Goal: Transaction & Acquisition: Book appointment/travel/reservation

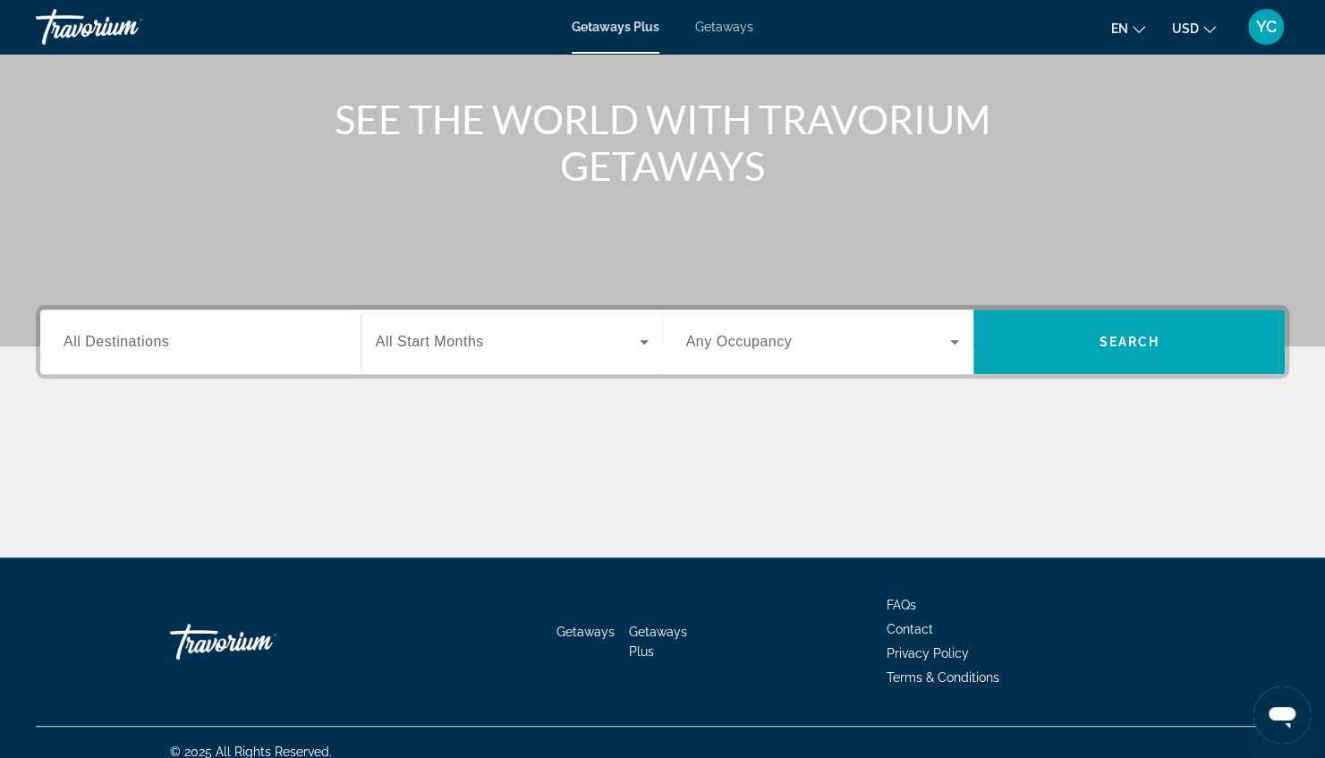
scroll to position [208, 0]
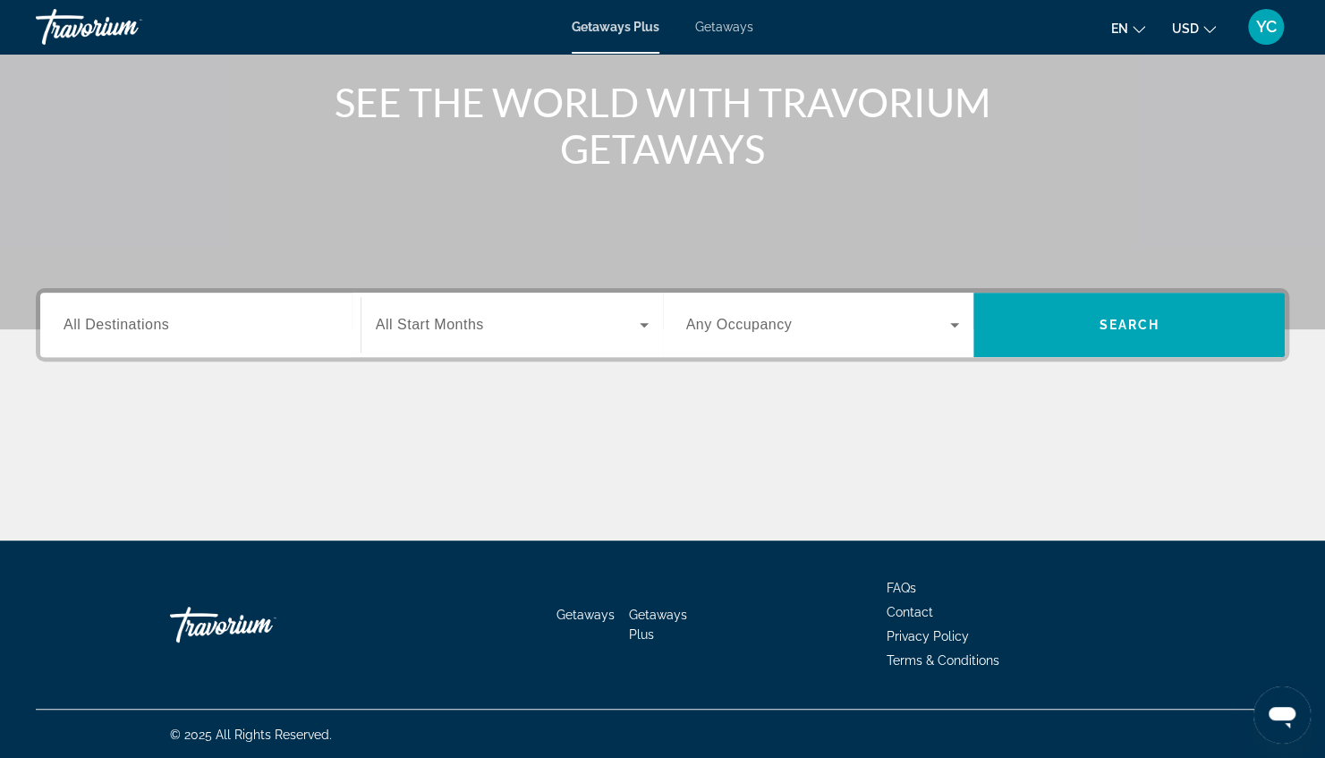
click at [746, 314] on span "Search widget" at bounding box center [818, 324] width 265 height 21
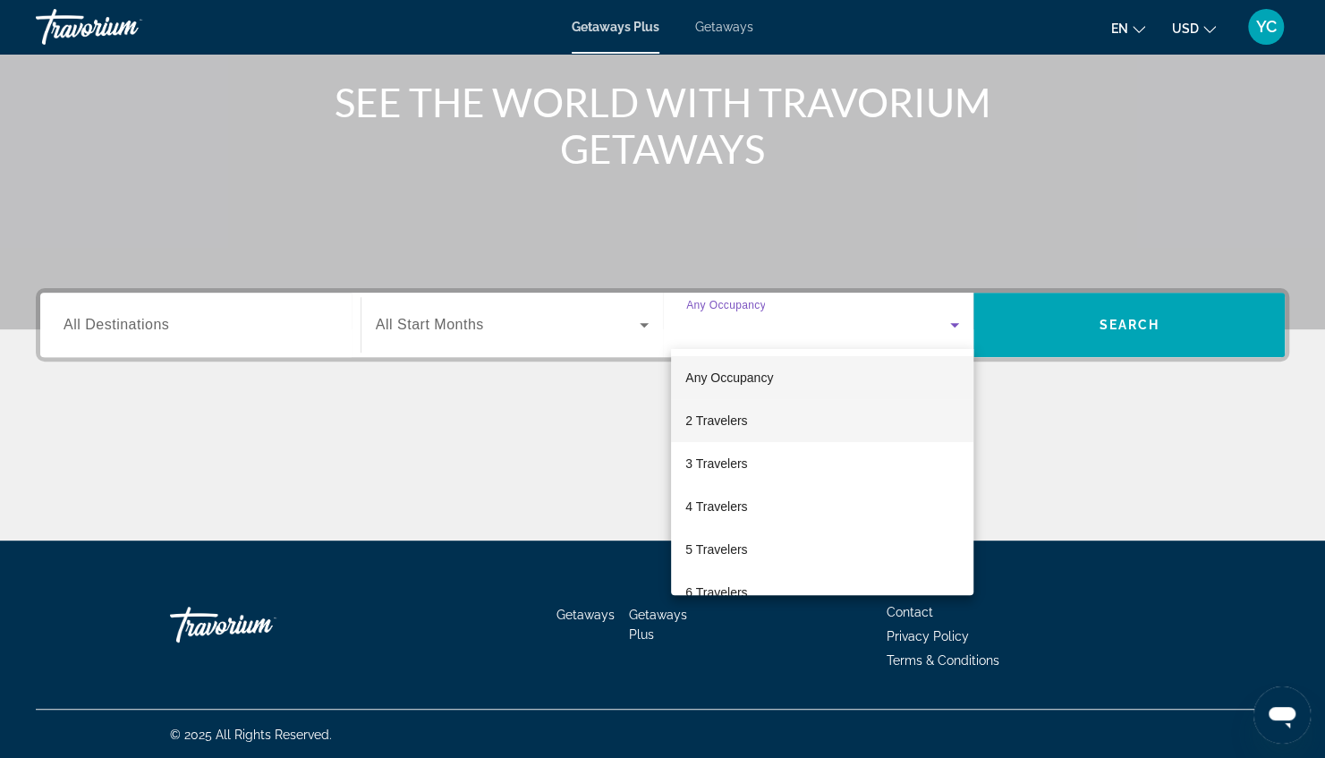
click at [732, 426] on span "2 Travelers" at bounding box center [716, 420] width 62 height 21
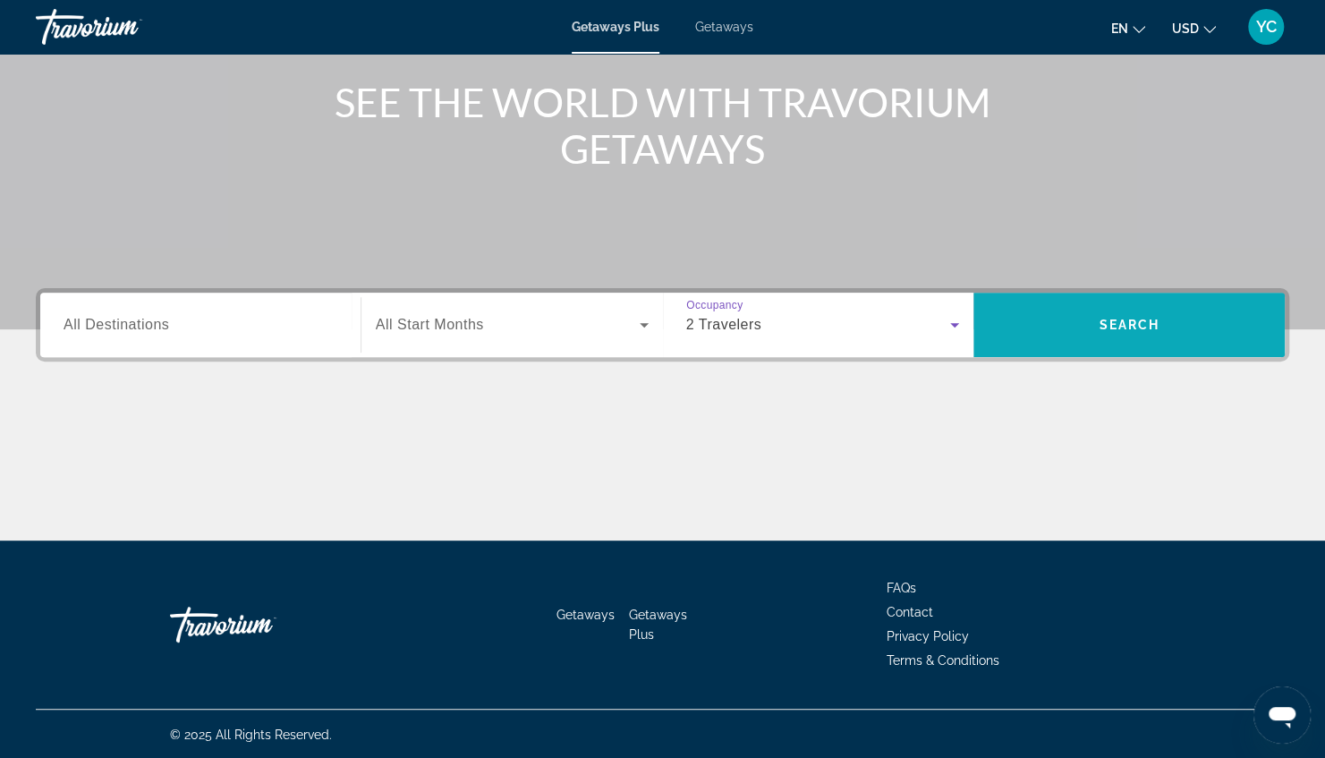
click at [1061, 329] on span "Search" at bounding box center [1128, 324] width 311 height 43
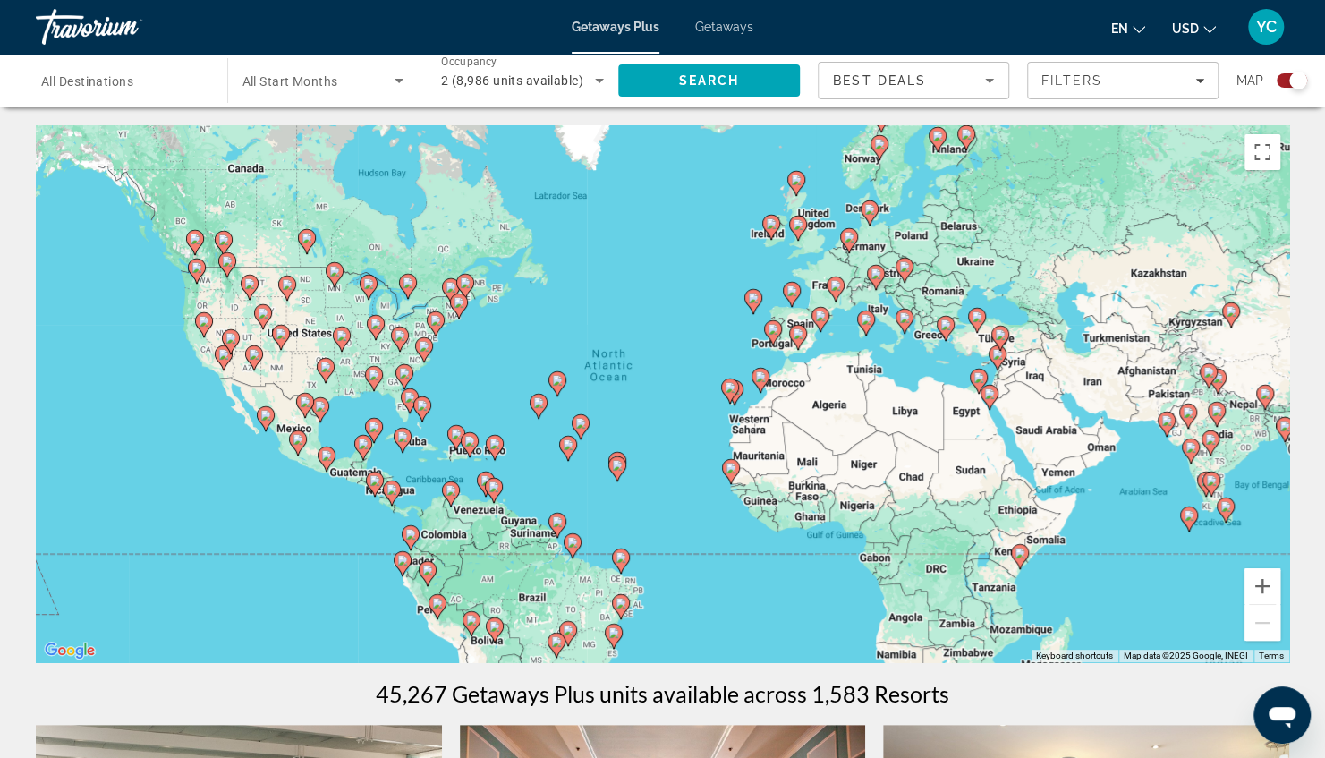
click at [160, 91] on div "Search widget" at bounding box center [122, 80] width 163 height 51
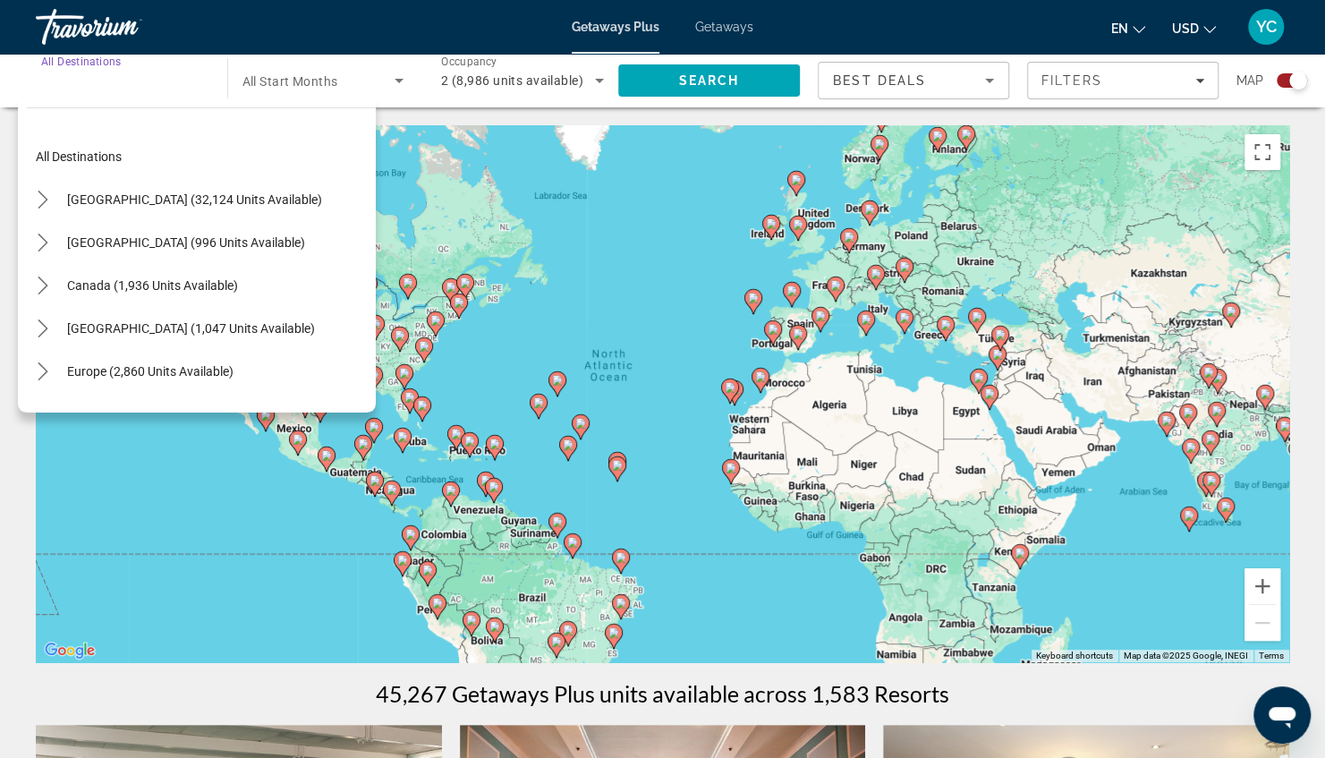
click at [161, 84] on input "Destination All Destinations" at bounding box center [122, 81] width 163 height 21
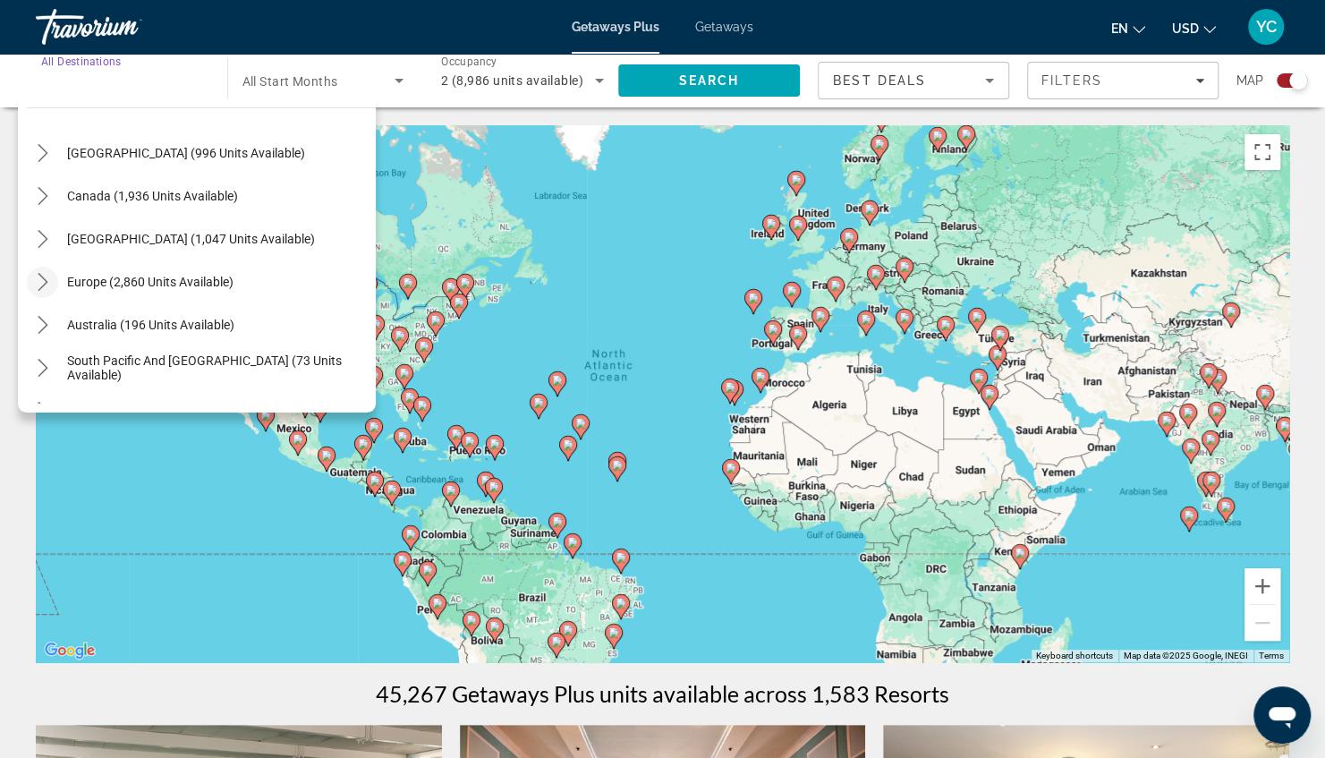
click at [43, 277] on icon "Toggle Europe (2,860 units available) submenu" at bounding box center [43, 282] width 10 height 18
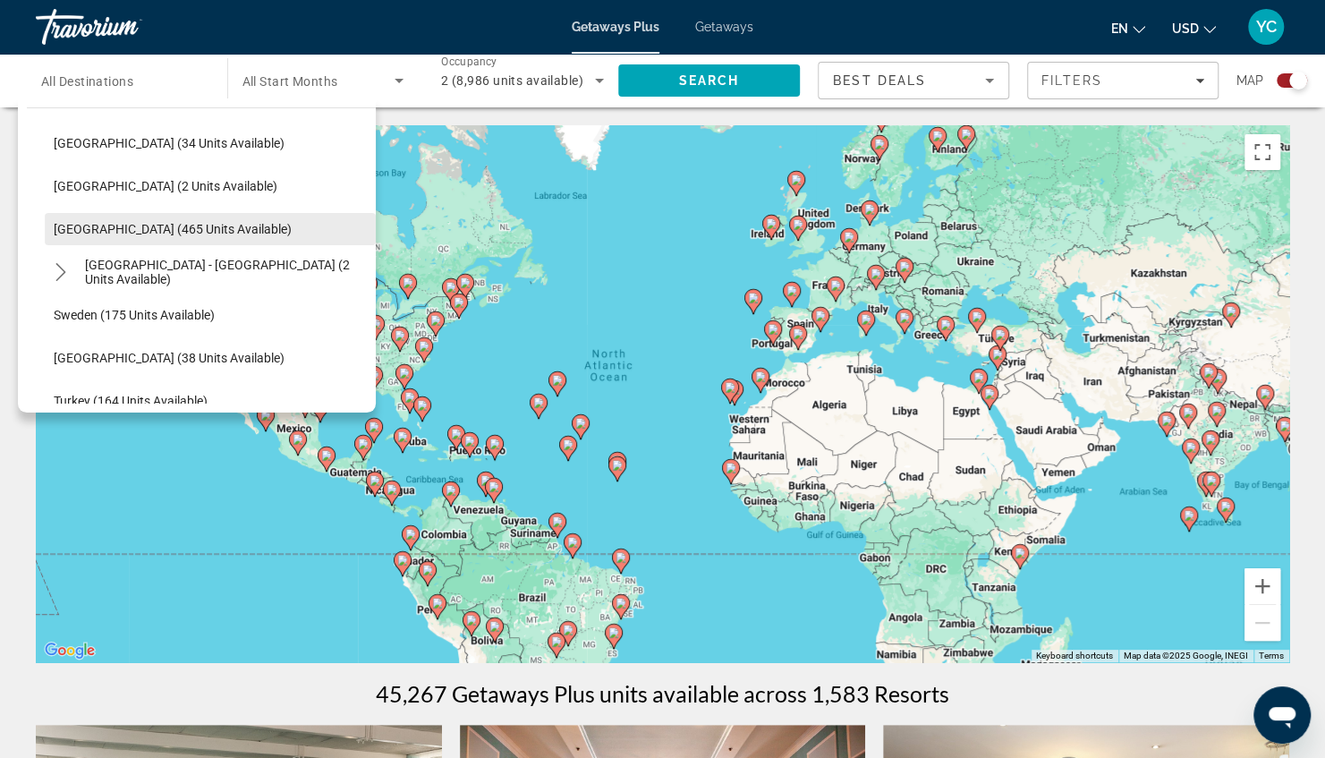
scroll to position [760, 0]
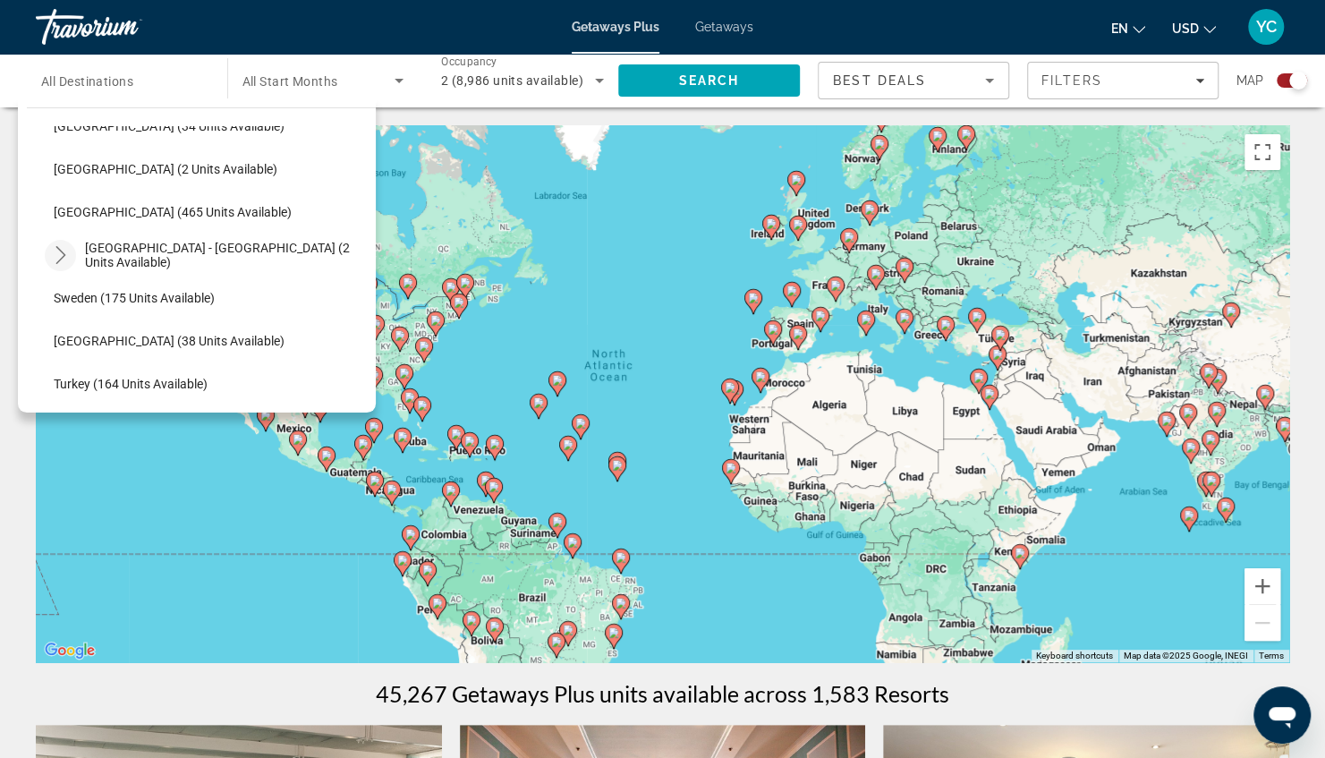
click at [61, 248] on icon "Toggle Spain - Canary Islands (2 units available) submenu" at bounding box center [61, 255] width 18 height 18
click at [60, 248] on icon "Toggle Spain - Canary Islands (2 units available) submenu" at bounding box center [61, 255] width 18 height 18
click at [96, 213] on span "[GEOGRAPHIC_DATA] (465 units available)" at bounding box center [173, 212] width 238 height 14
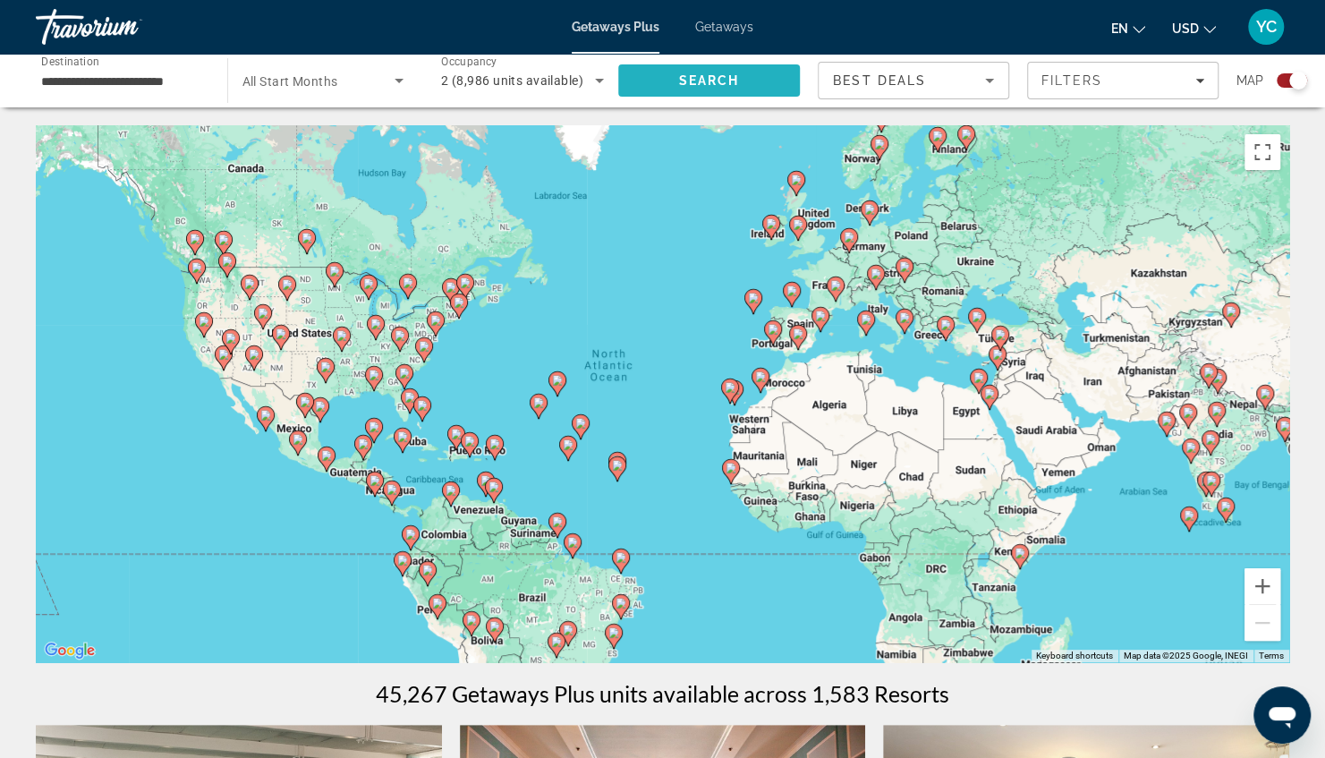
click at [748, 82] on span "Search" at bounding box center [709, 80] width 183 height 43
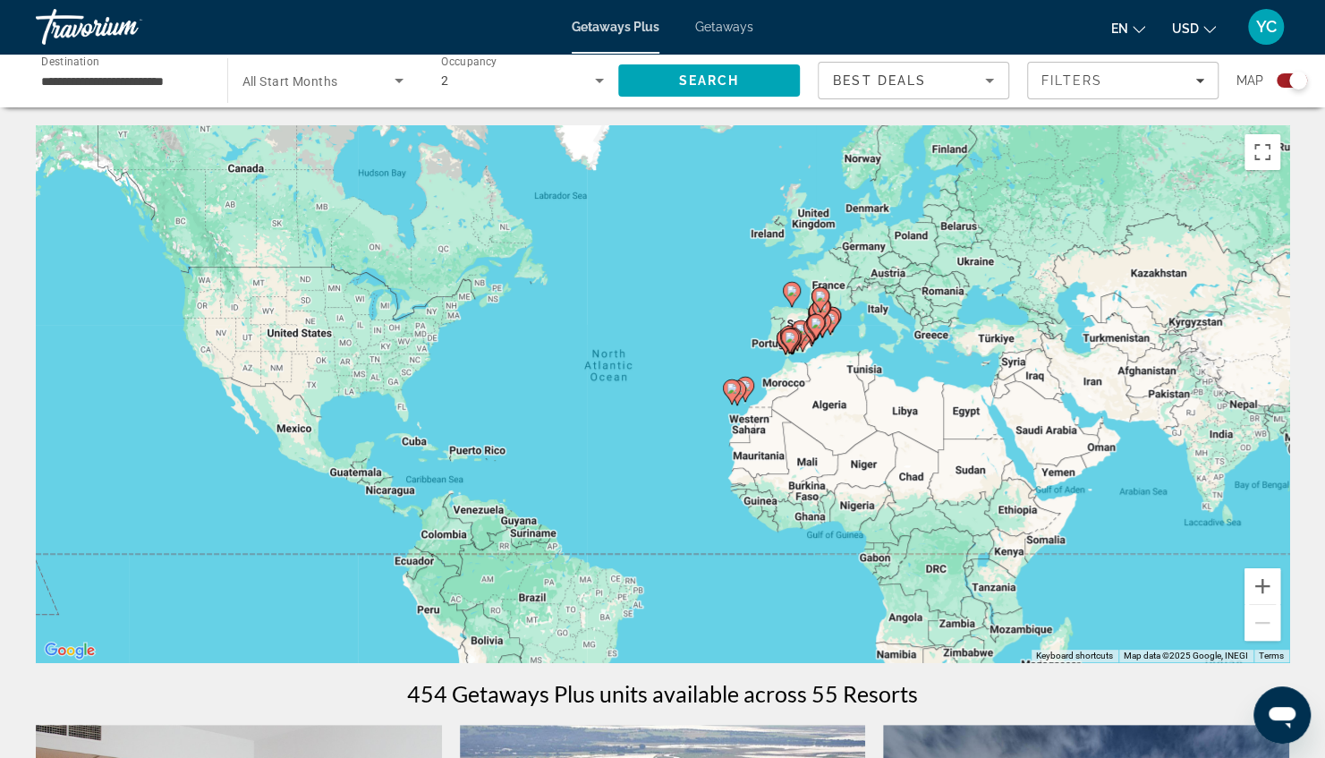
click at [358, 84] on span "Search widget" at bounding box center [318, 80] width 153 height 21
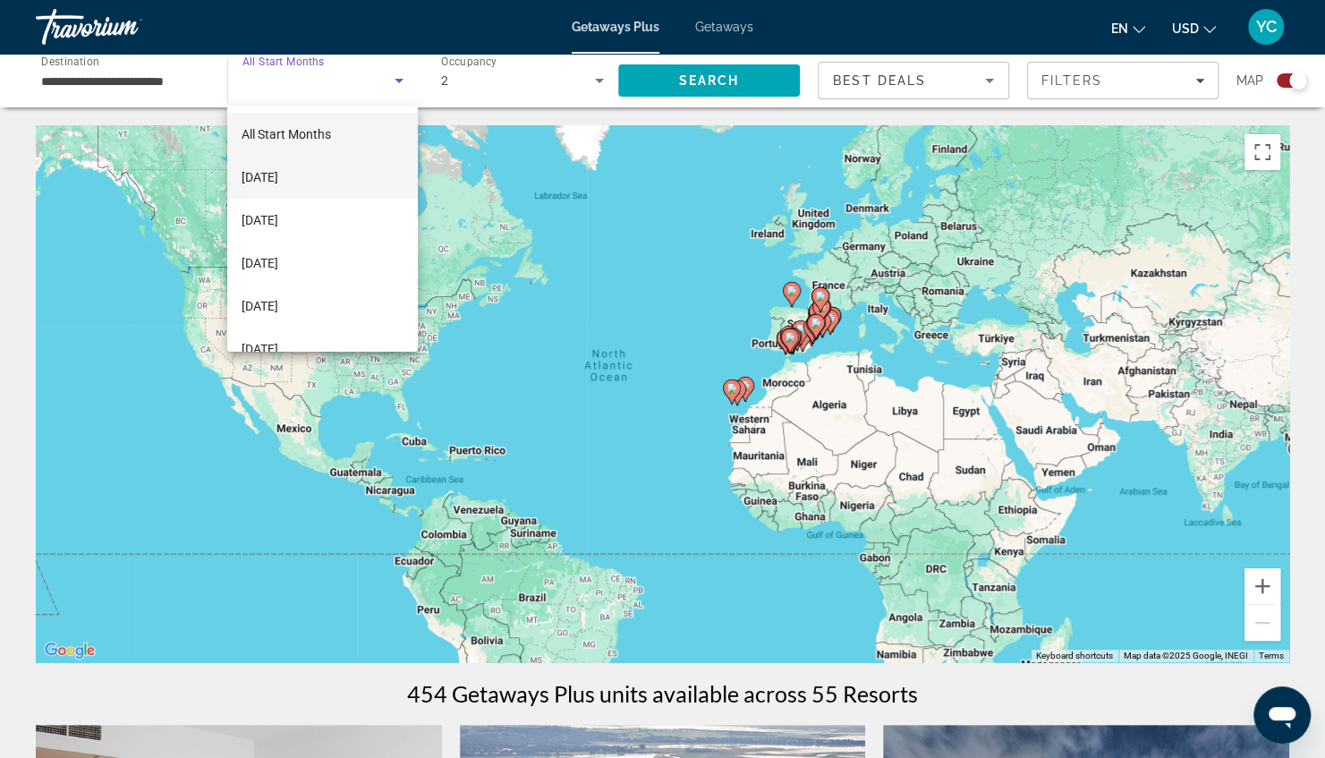
click at [278, 172] on span "[DATE]" at bounding box center [260, 176] width 37 height 21
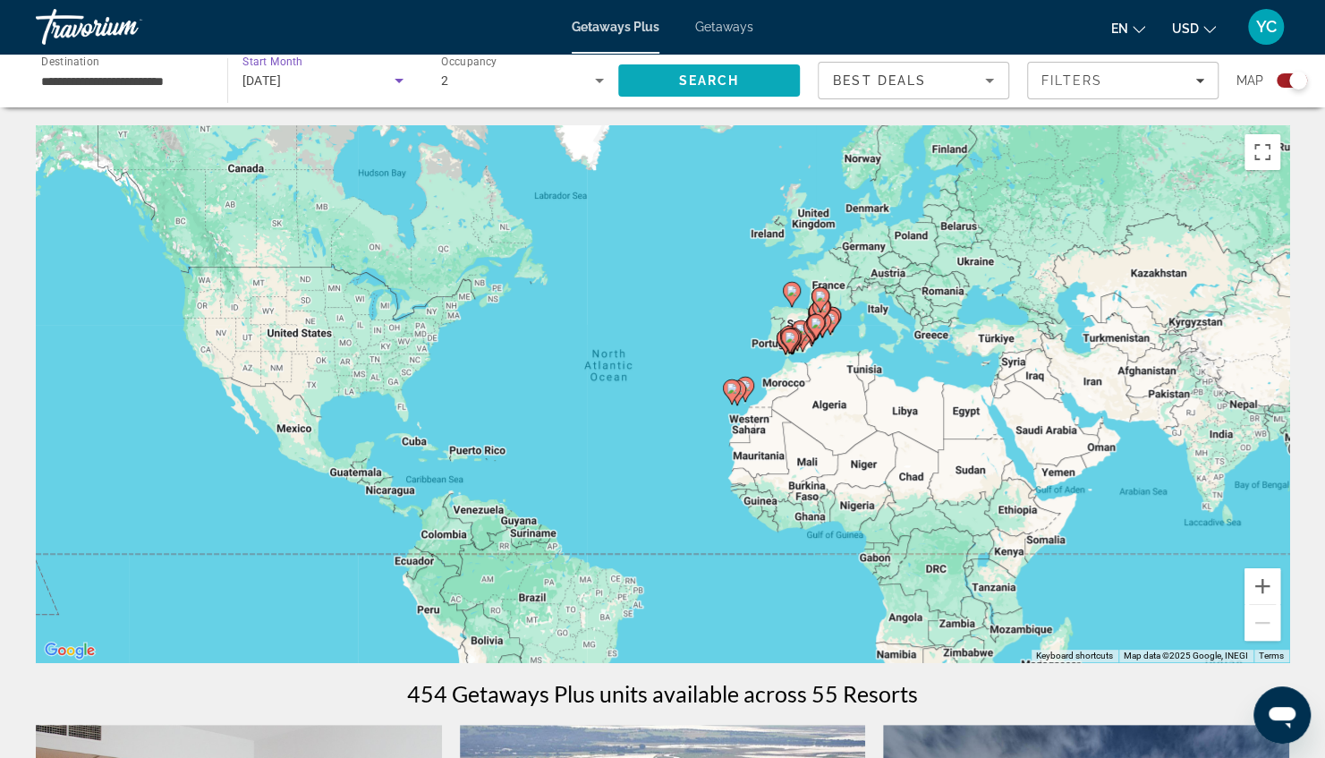
click at [680, 69] on span "Search" at bounding box center [709, 80] width 183 height 43
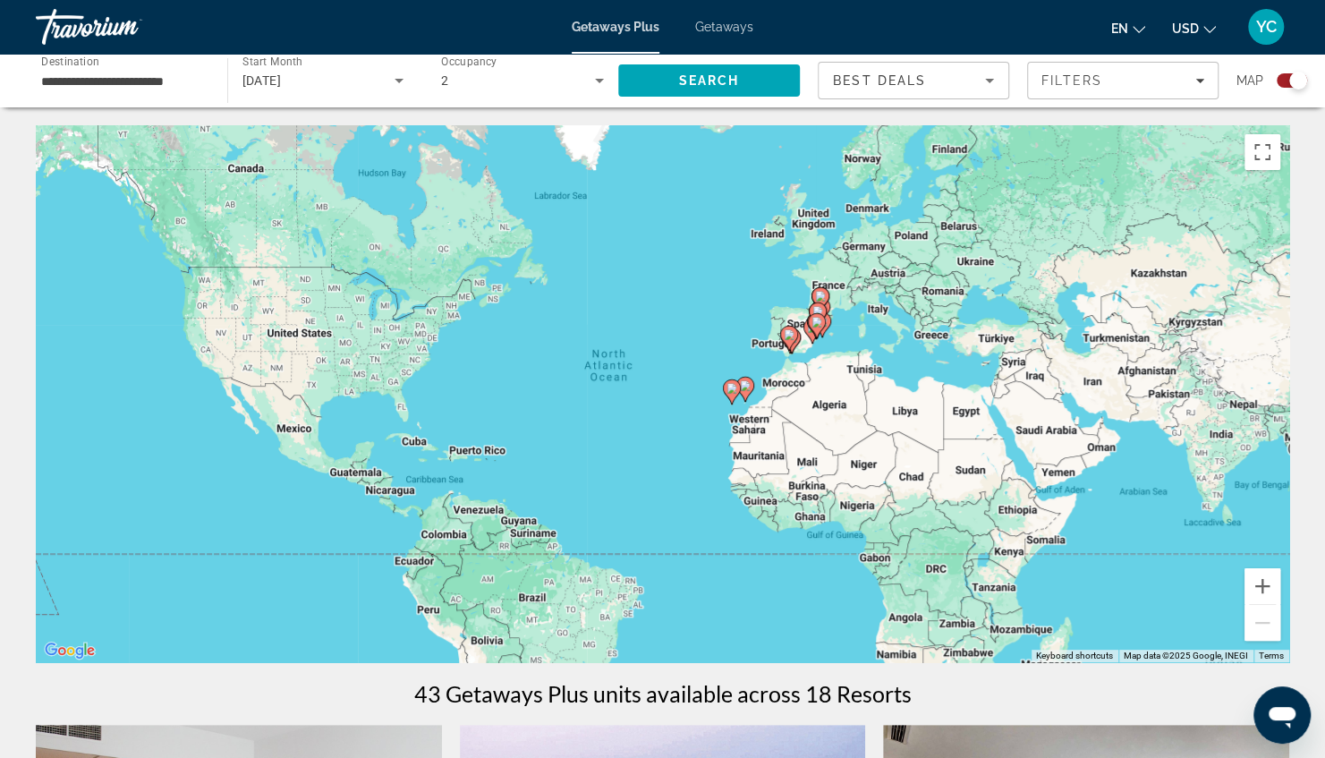
click at [344, 69] on div "[DATE]" at bounding box center [323, 80] width 162 height 50
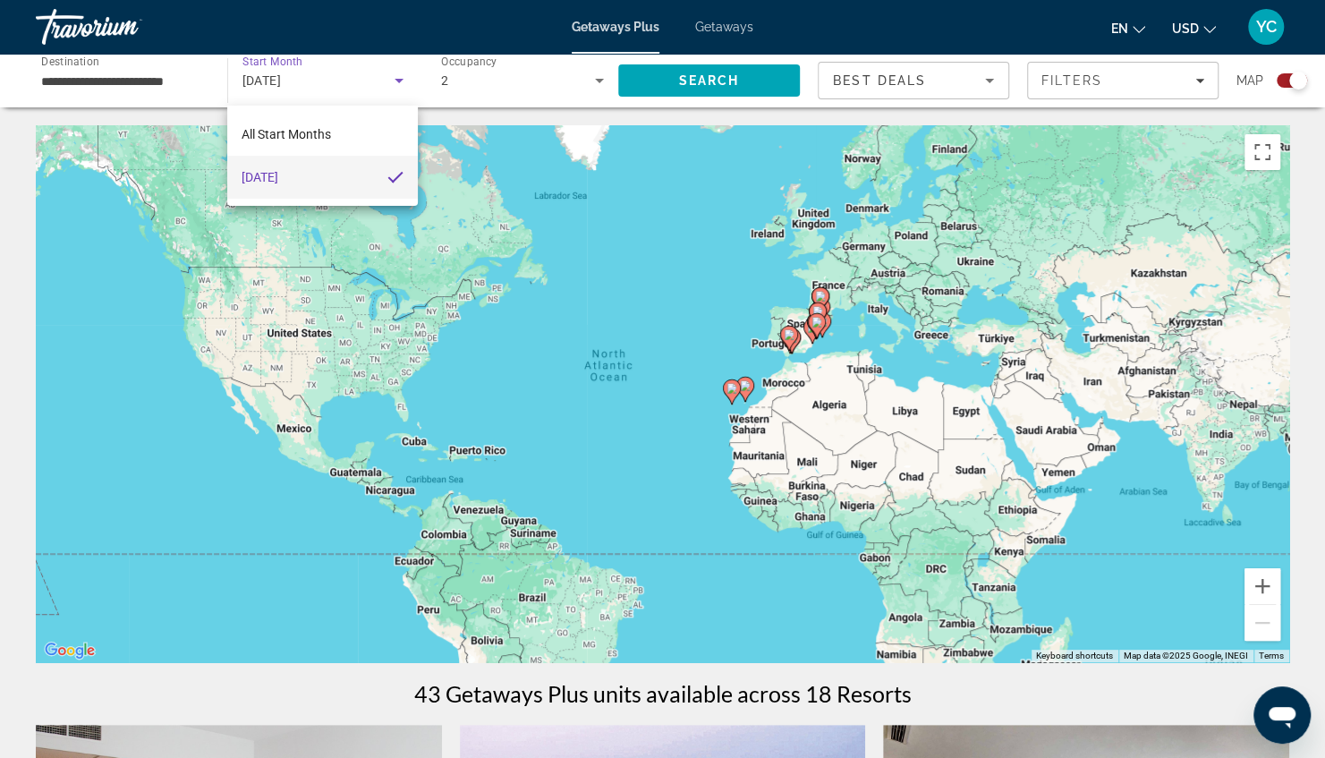
click at [344, 69] on div at bounding box center [662, 379] width 1325 height 758
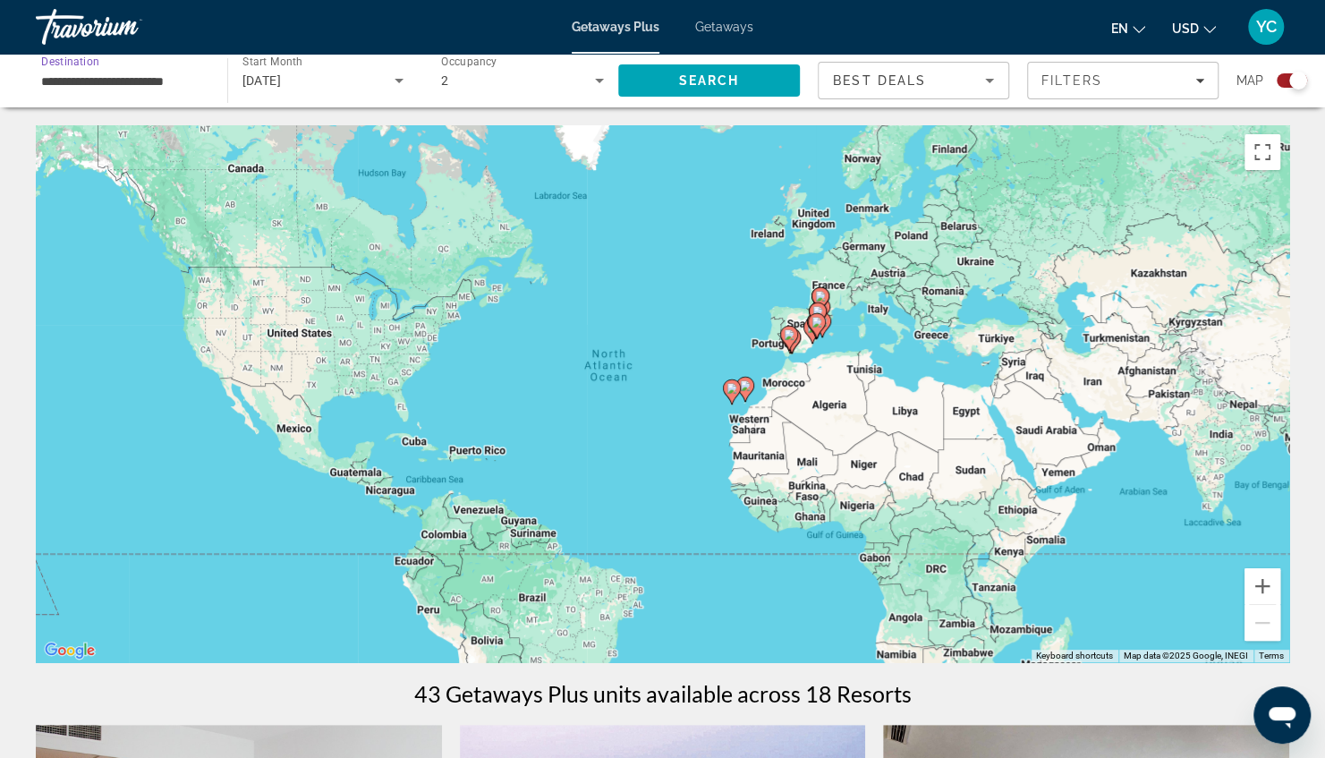
click at [129, 86] on input "**********" at bounding box center [122, 81] width 163 height 21
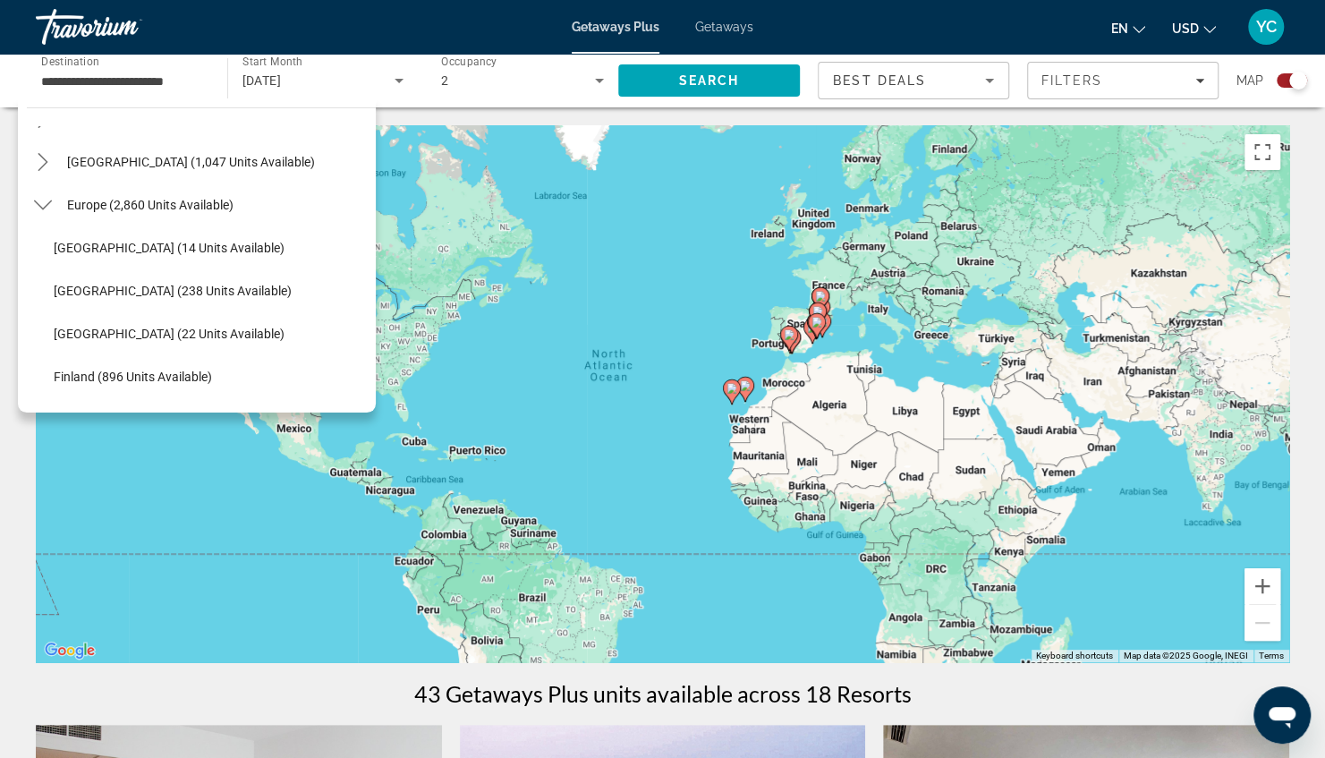
scroll to position [108, 0]
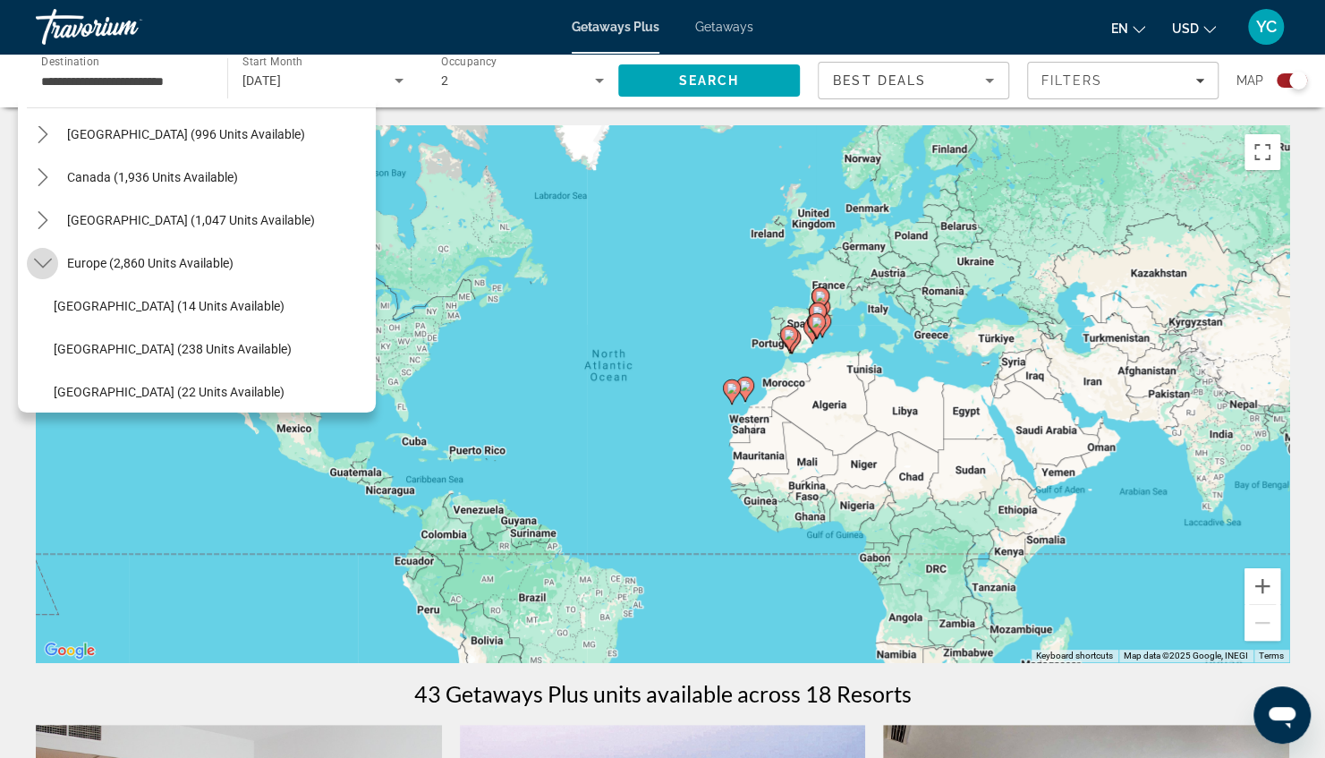
click at [47, 255] on icon "Toggle Europe (2,860 units available) submenu" at bounding box center [43, 263] width 18 height 18
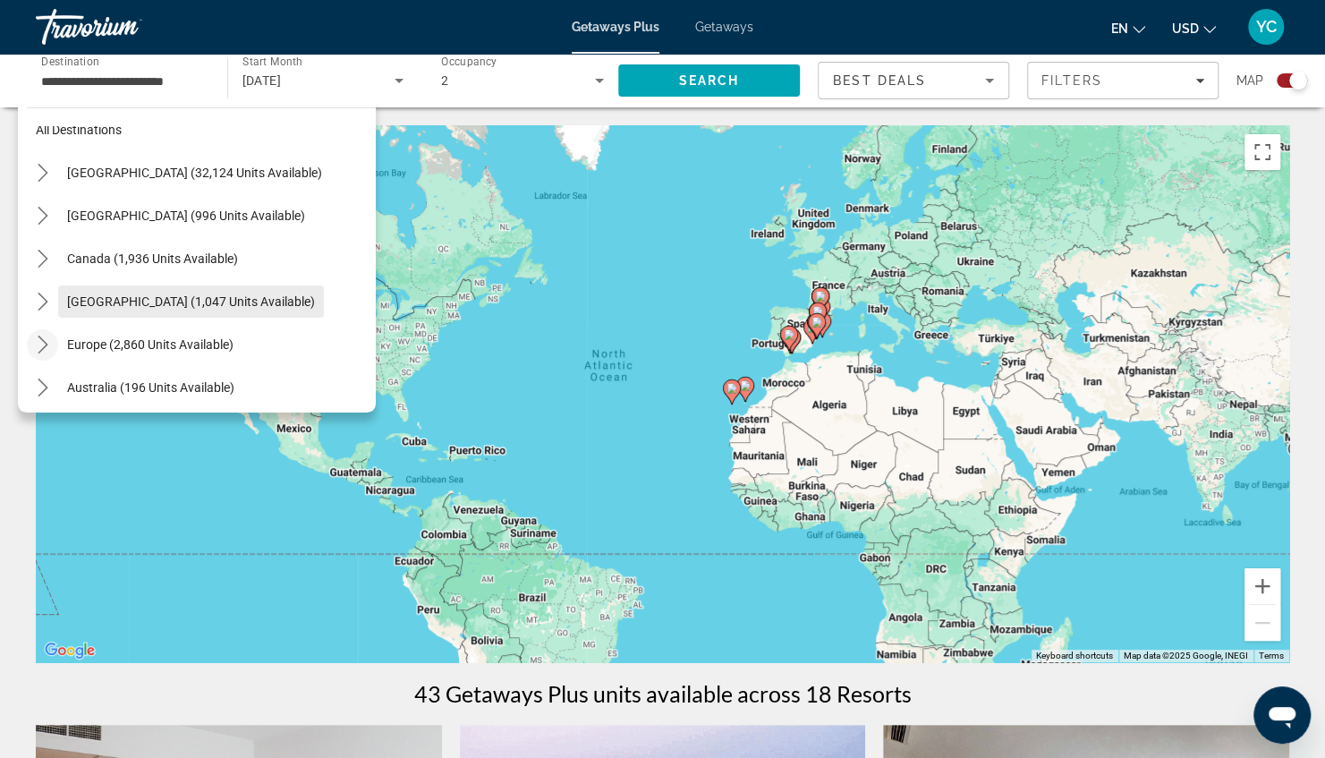
scroll to position [0, 0]
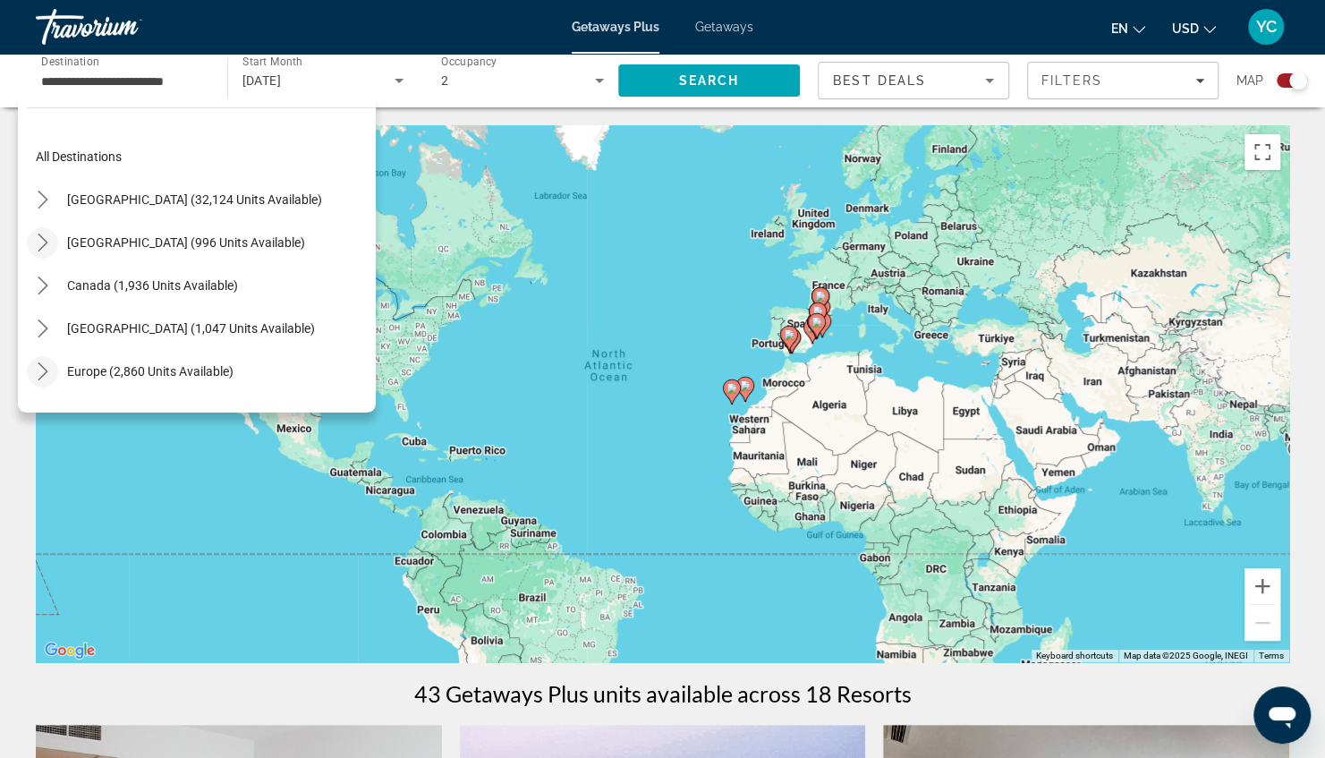
click at [42, 234] on icon "Toggle Mexico (996 units available) submenu" at bounding box center [43, 243] width 18 height 18
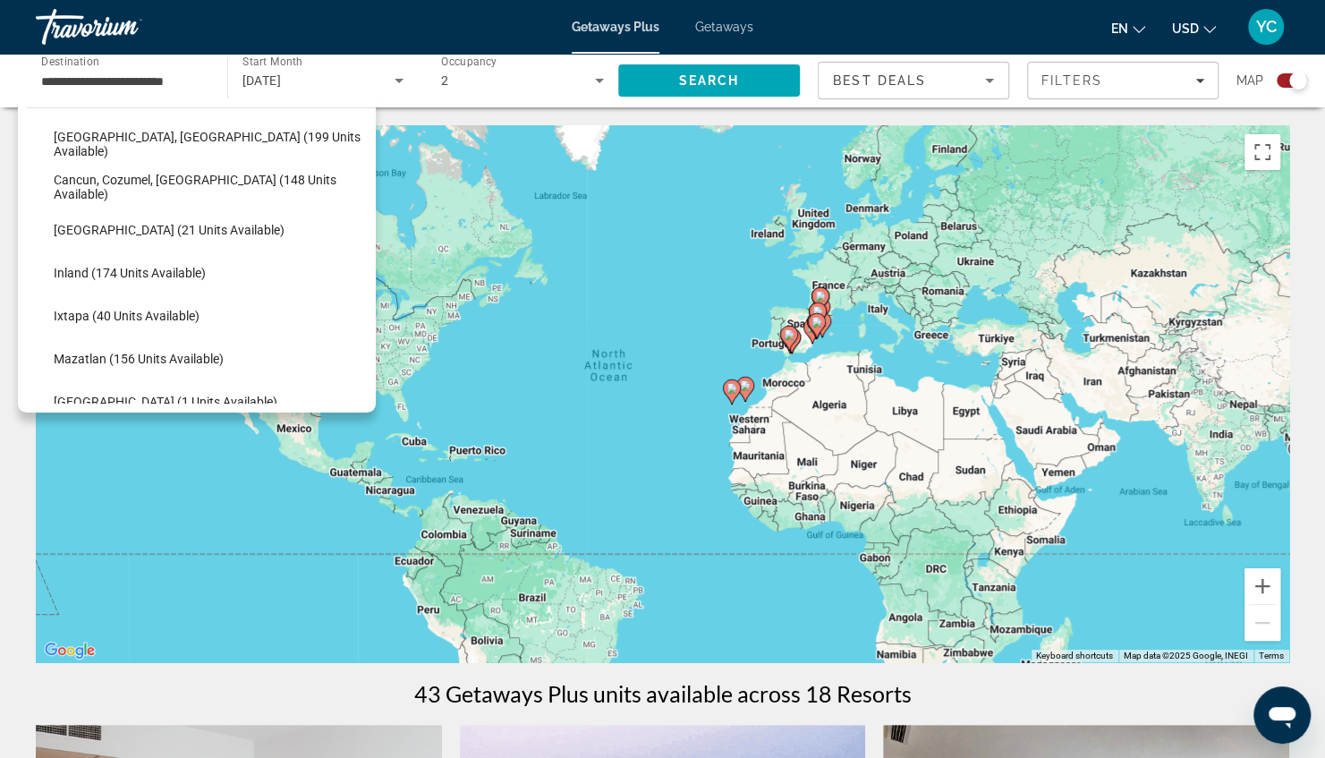
scroll to position [95, 0]
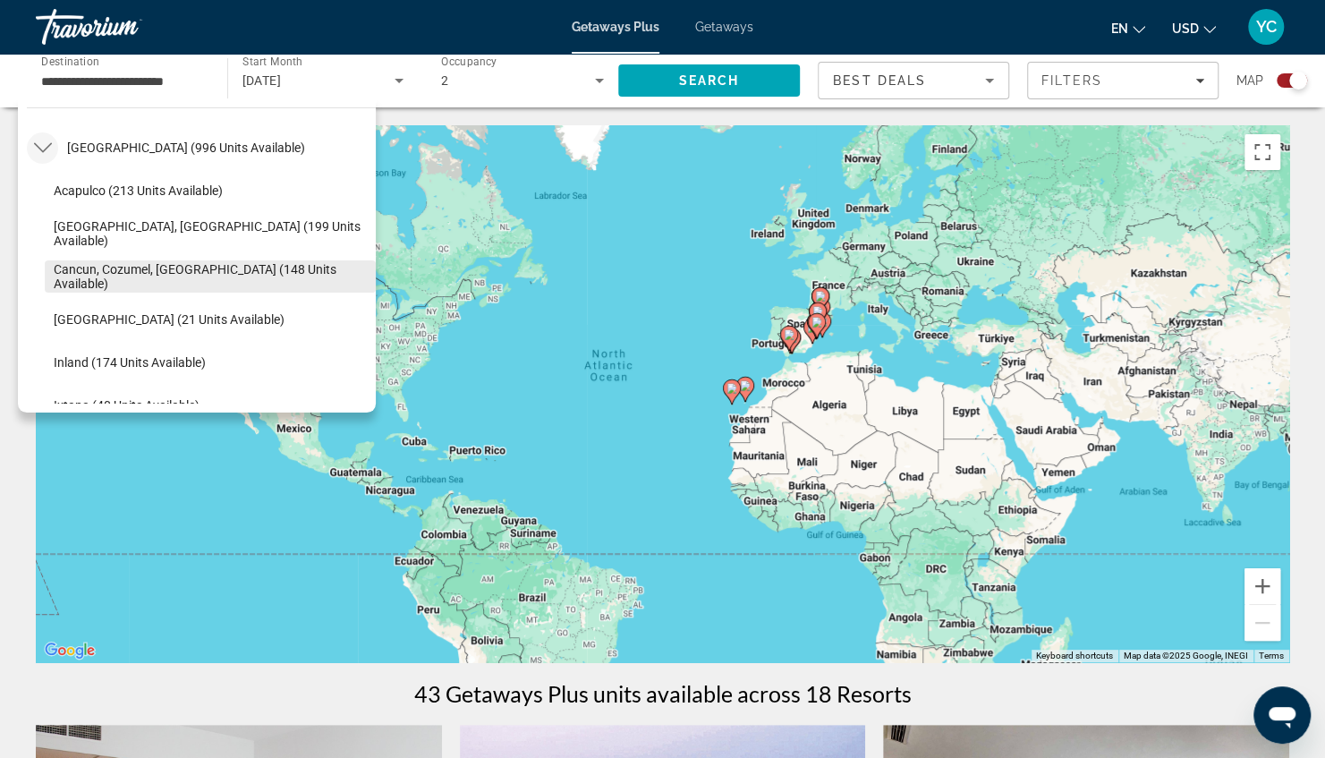
click at [181, 277] on span "Cancun, Cozumel, [GEOGRAPHIC_DATA] (148 units available)" at bounding box center [210, 276] width 313 height 29
type input "**********"
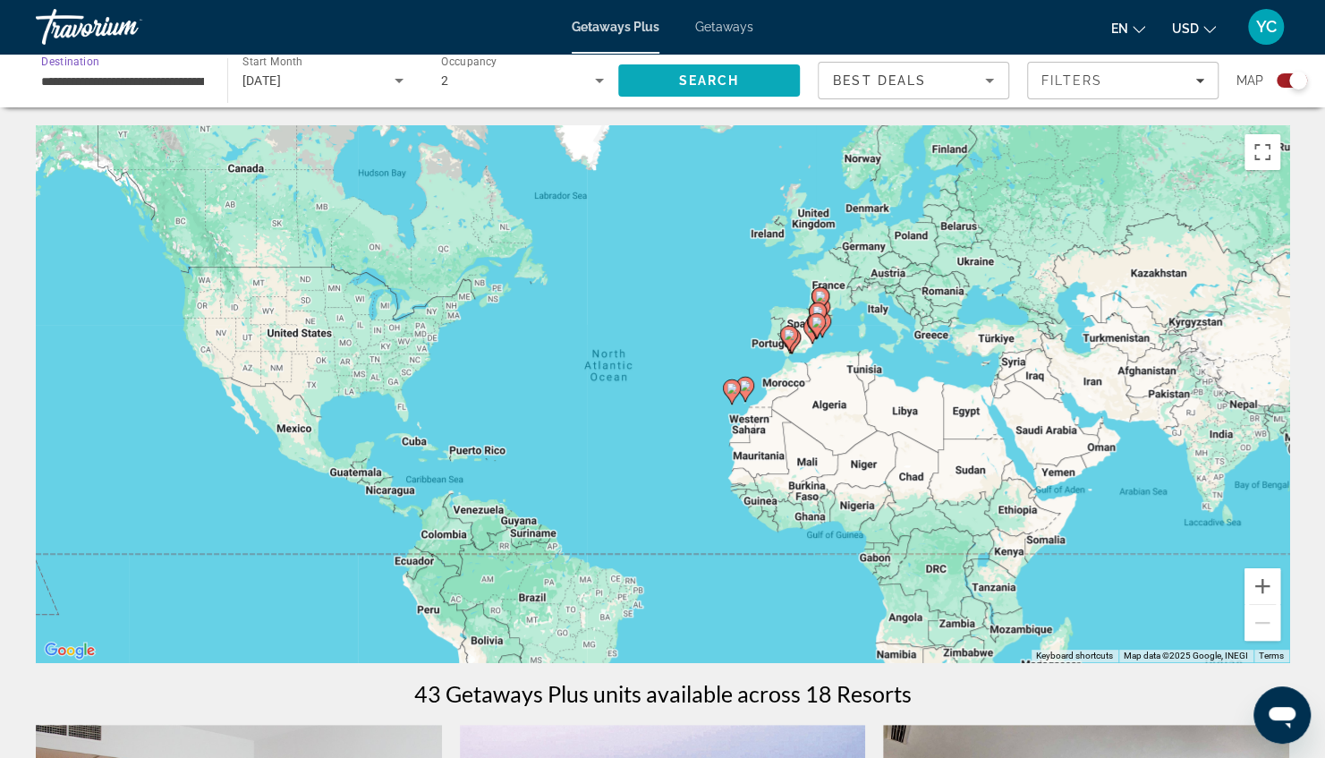
click at [732, 79] on span "Search" at bounding box center [708, 80] width 61 height 14
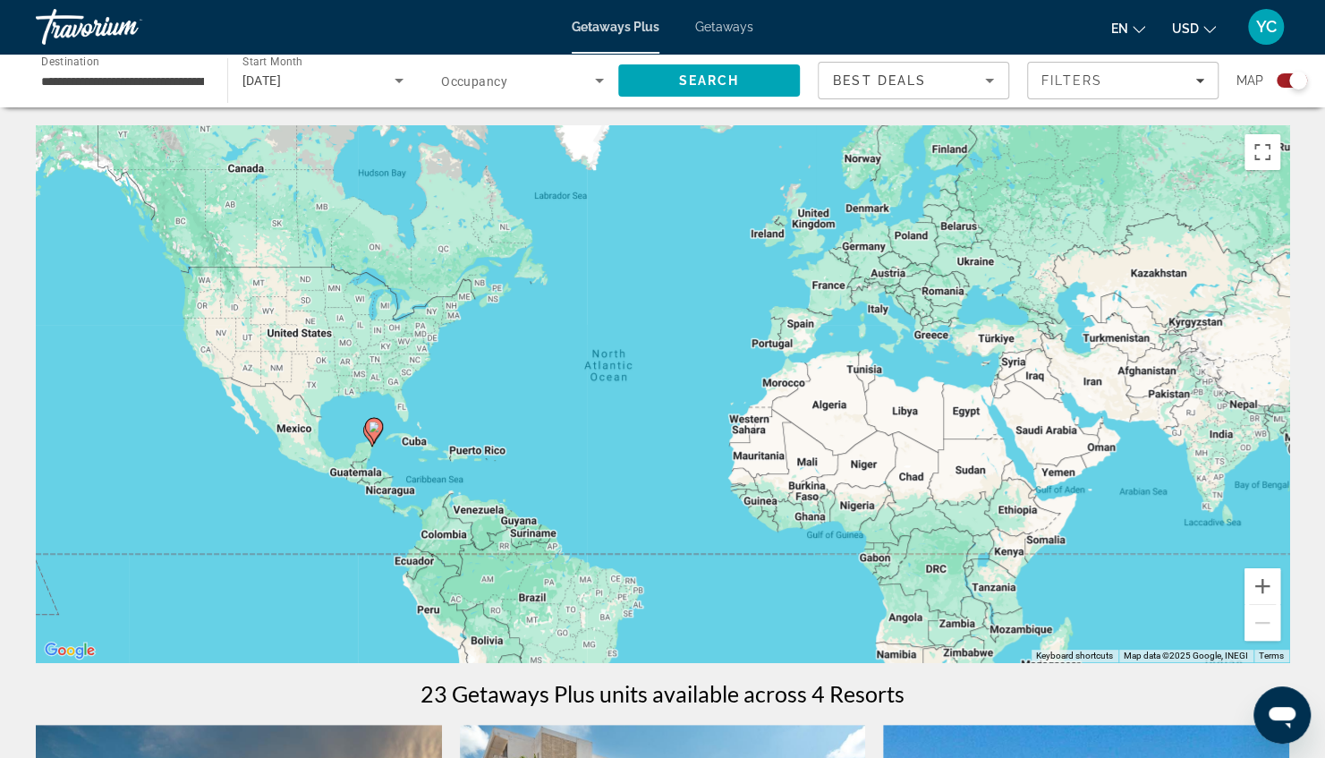
click at [282, 73] on span "[DATE]" at bounding box center [261, 80] width 39 height 14
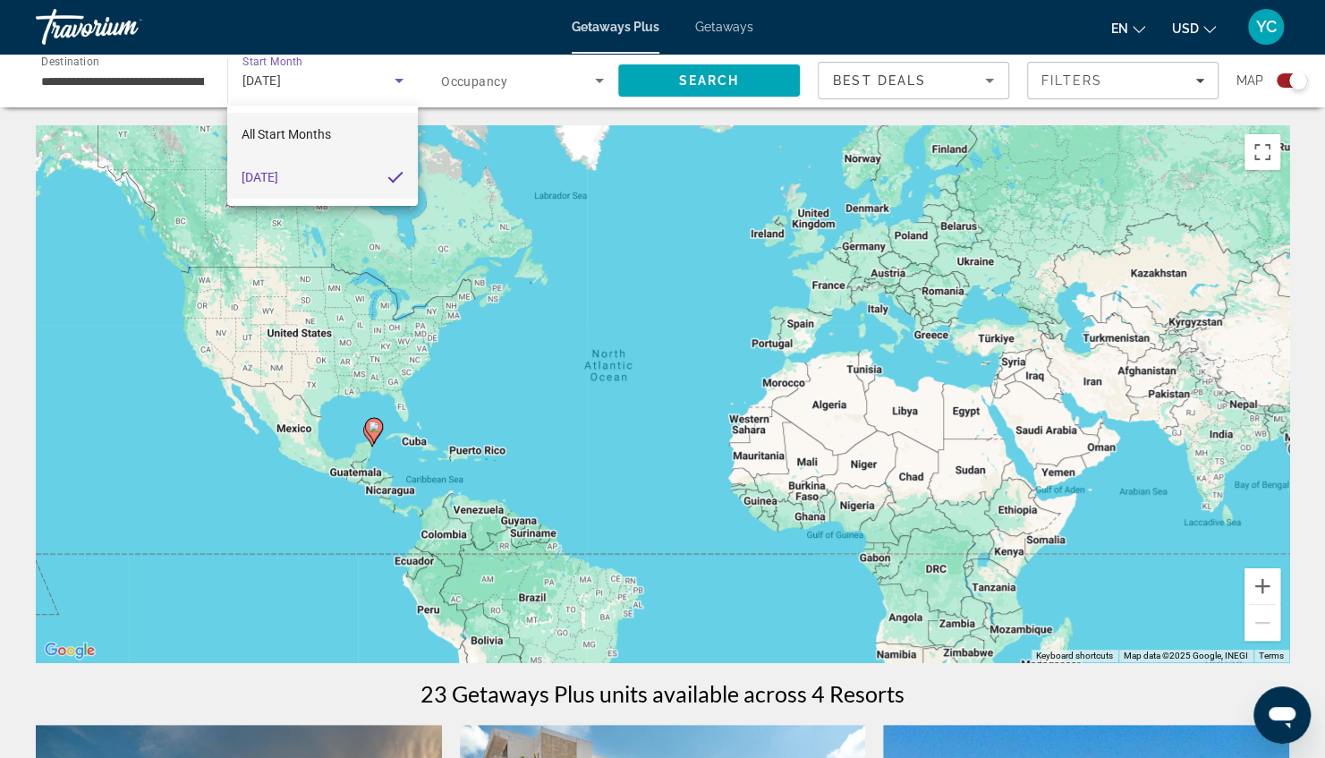
click at [332, 140] on mat-option "All Start Months" at bounding box center [322, 134] width 191 height 43
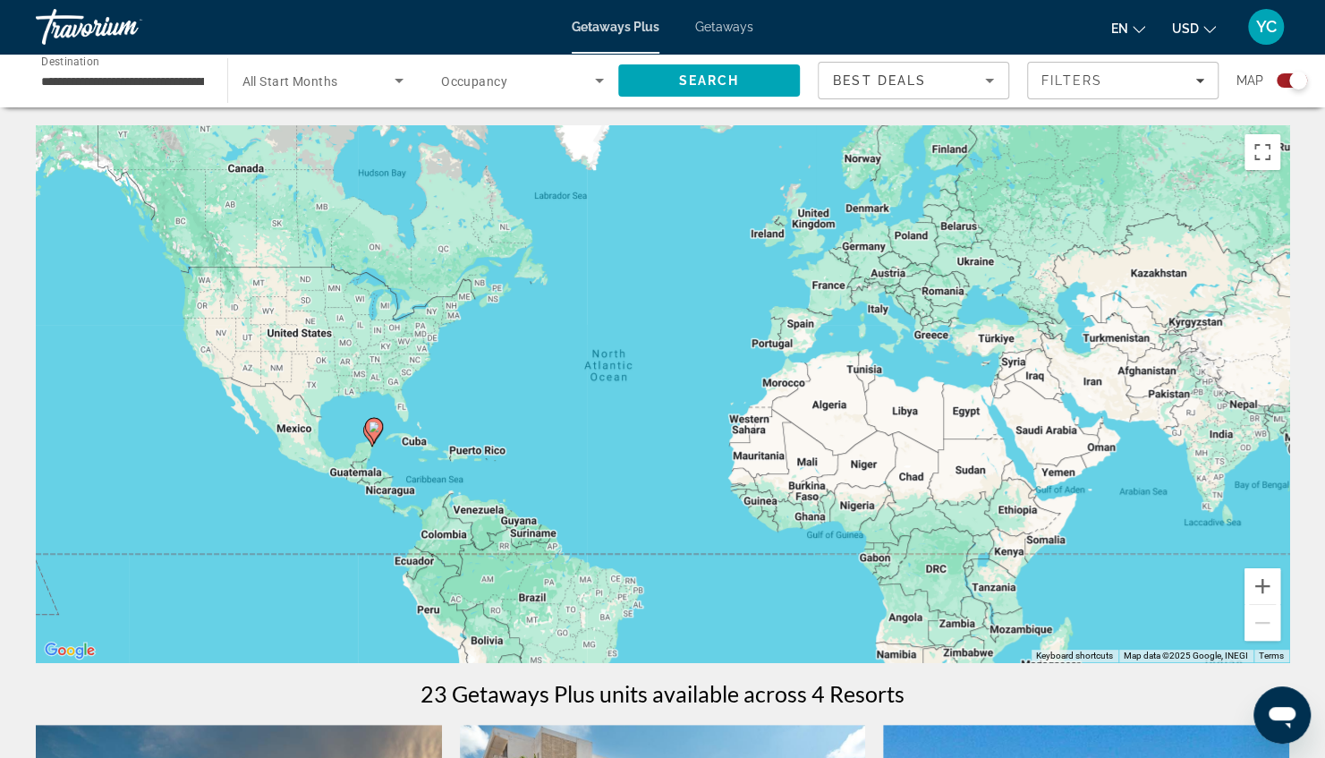
click at [552, 68] on div "Search widget" at bounding box center [522, 80] width 163 height 50
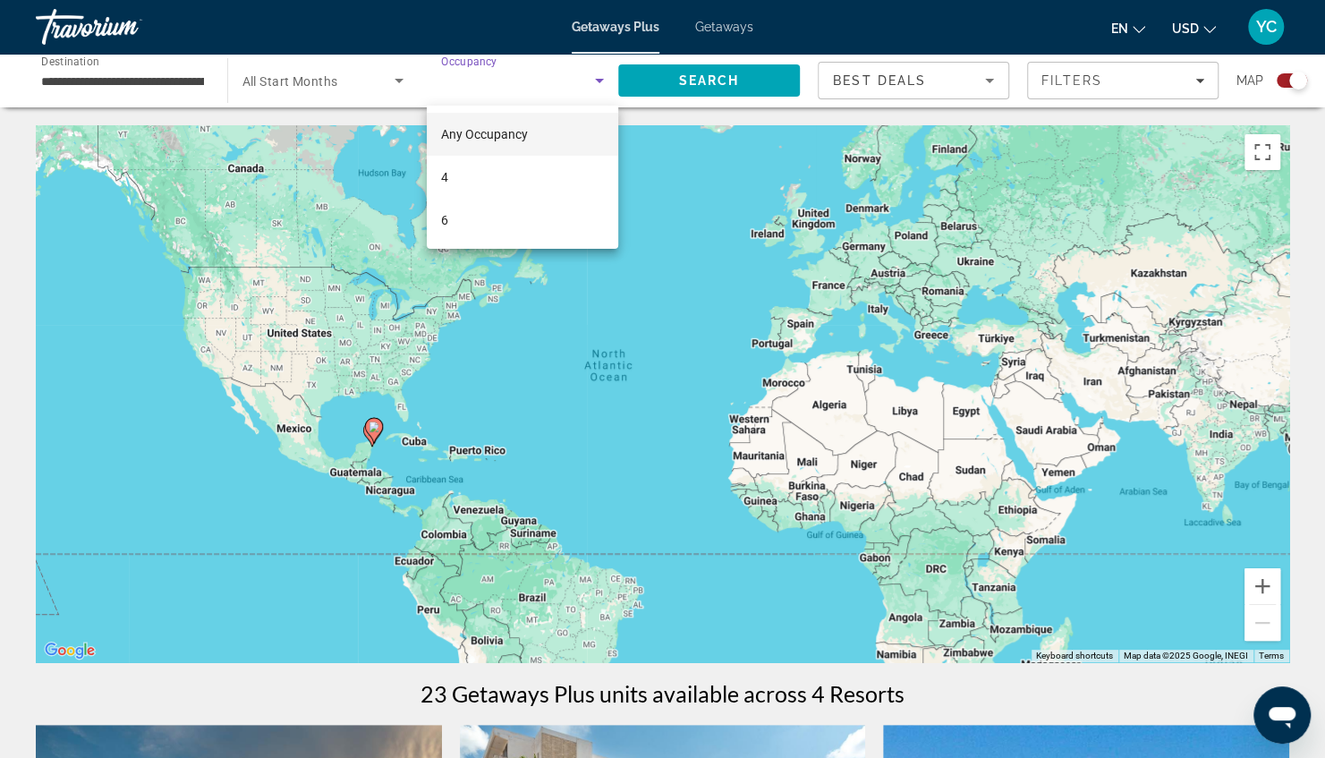
click at [691, 85] on div at bounding box center [662, 379] width 1325 height 758
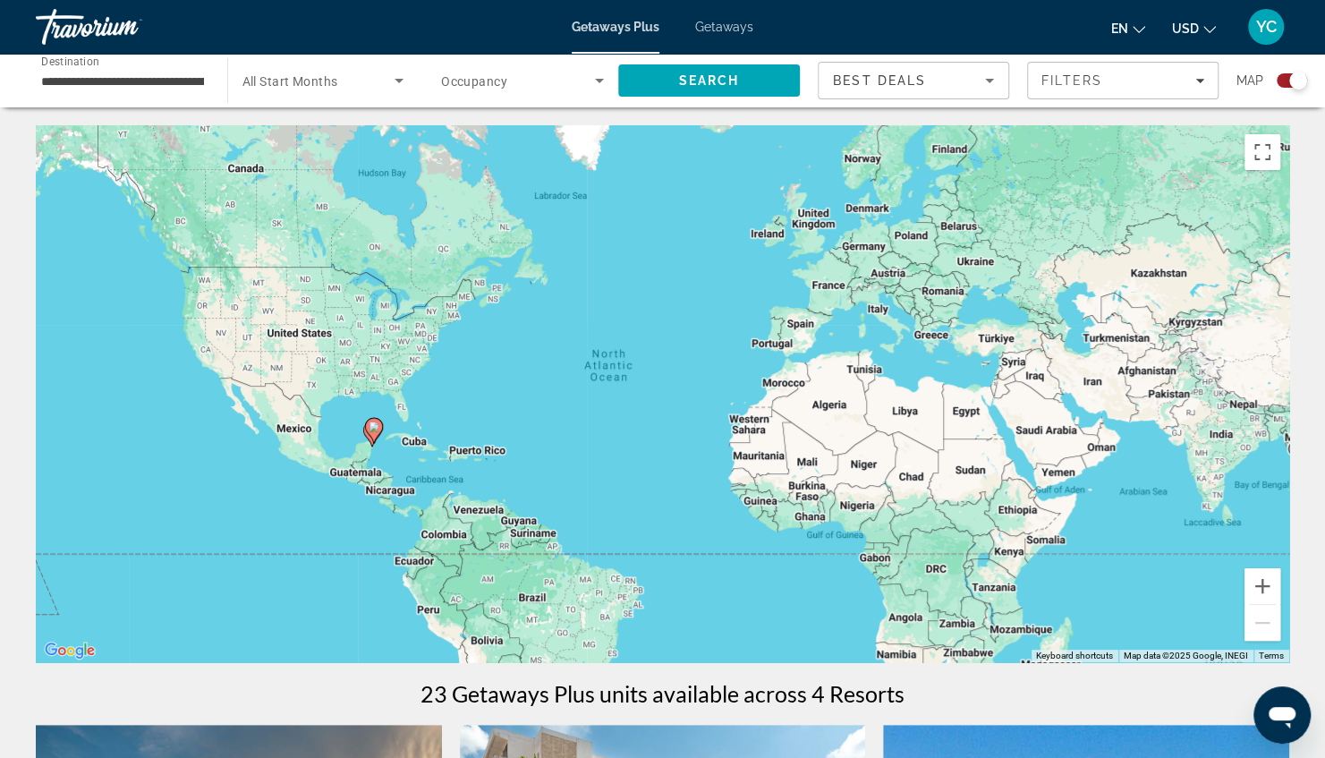
click at [691, 85] on span "Search" at bounding box center [708, 80] width 61 height 14
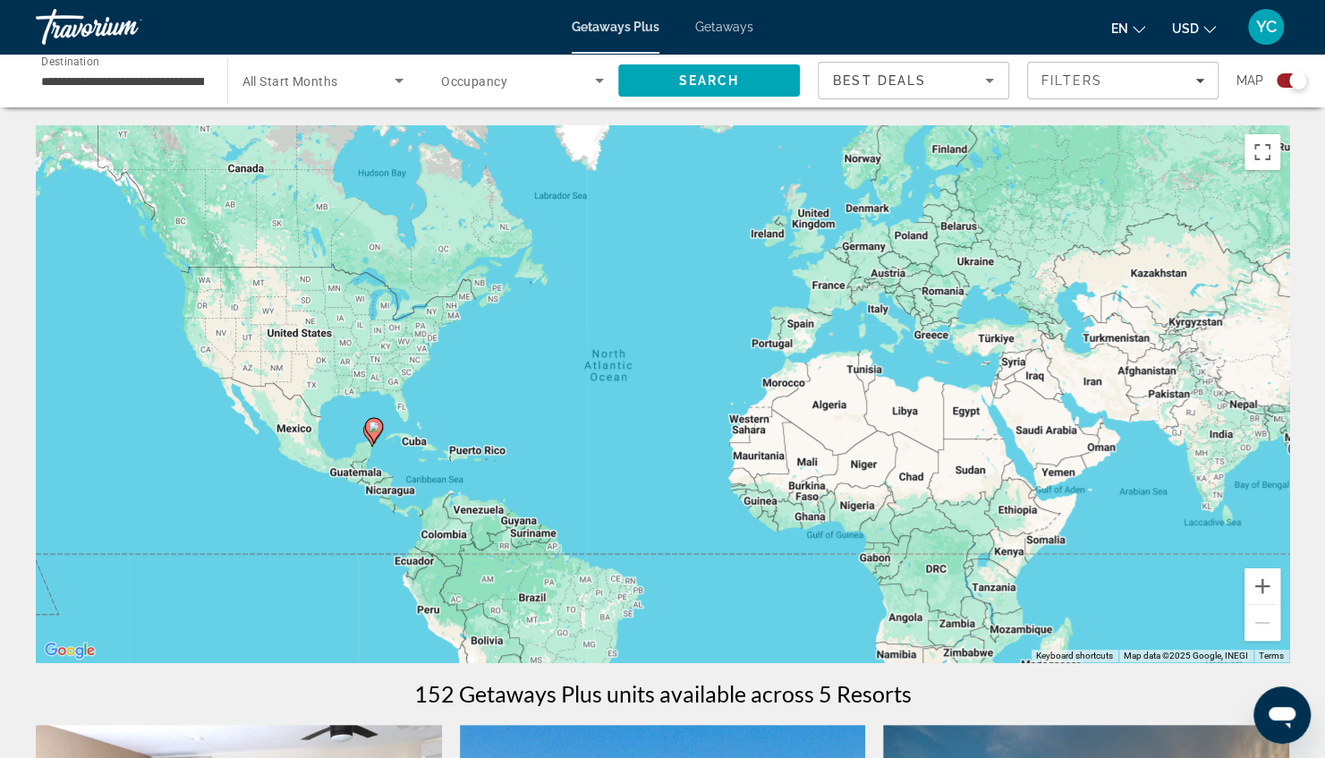
click at [712, 27] on span "Getaways" at bounding box center [724, 27] width 58 height 14
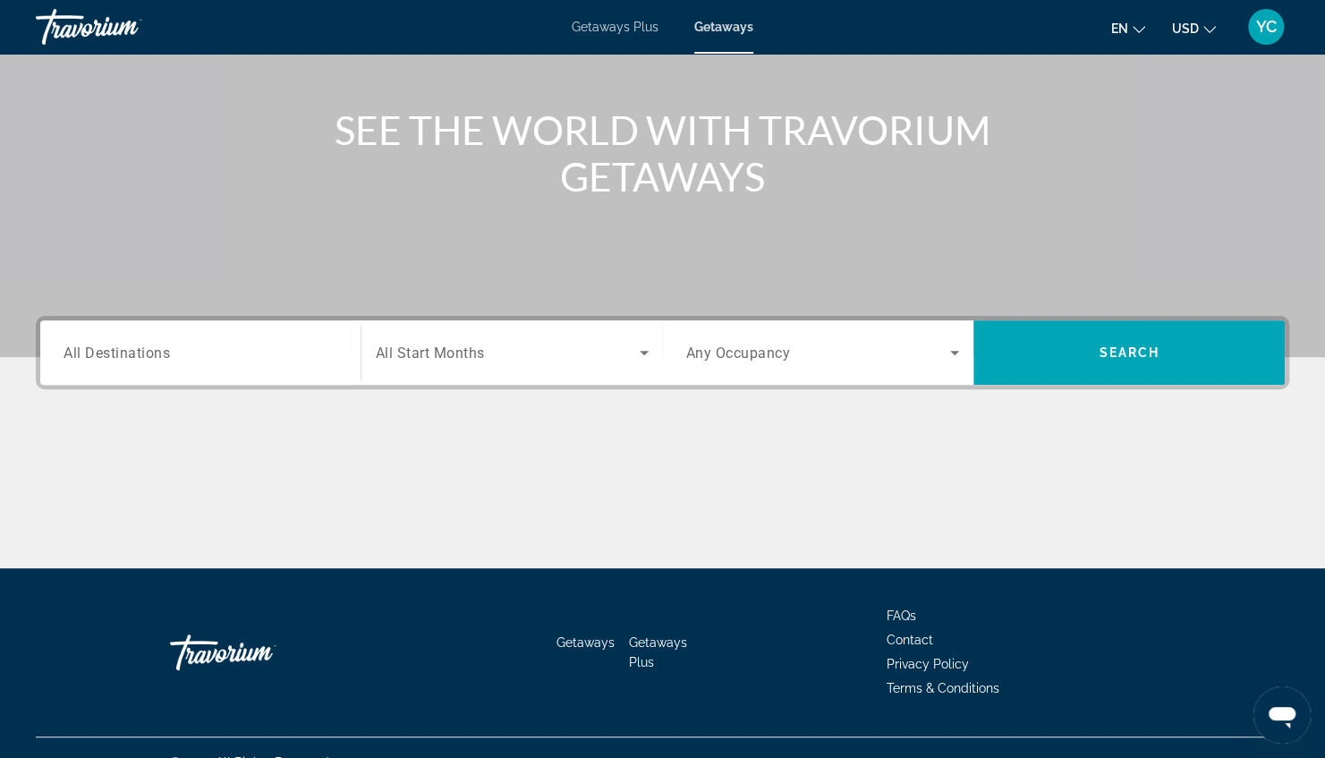
scroll to position [208, 0]
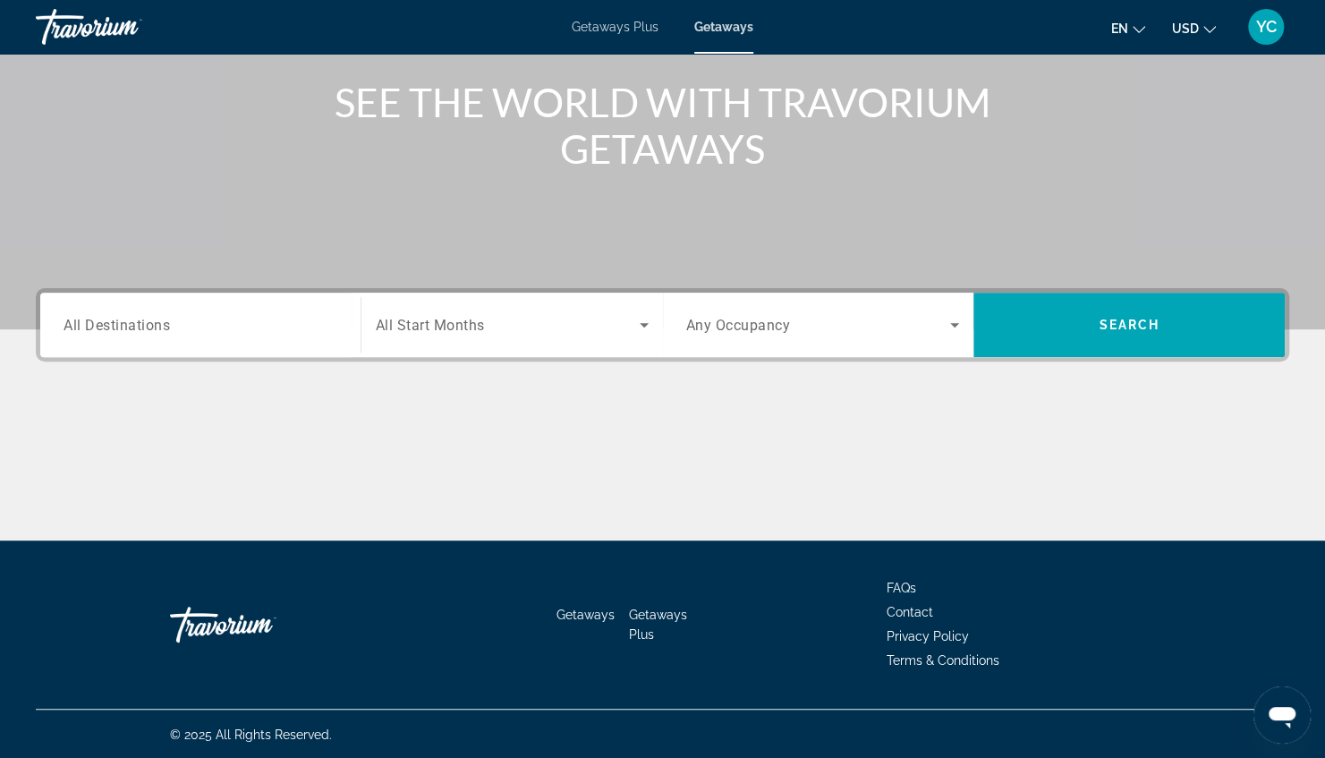
click at [281, 329] on input "Destination All Destinations" at bounding box center [201, 325] width 274 height 21
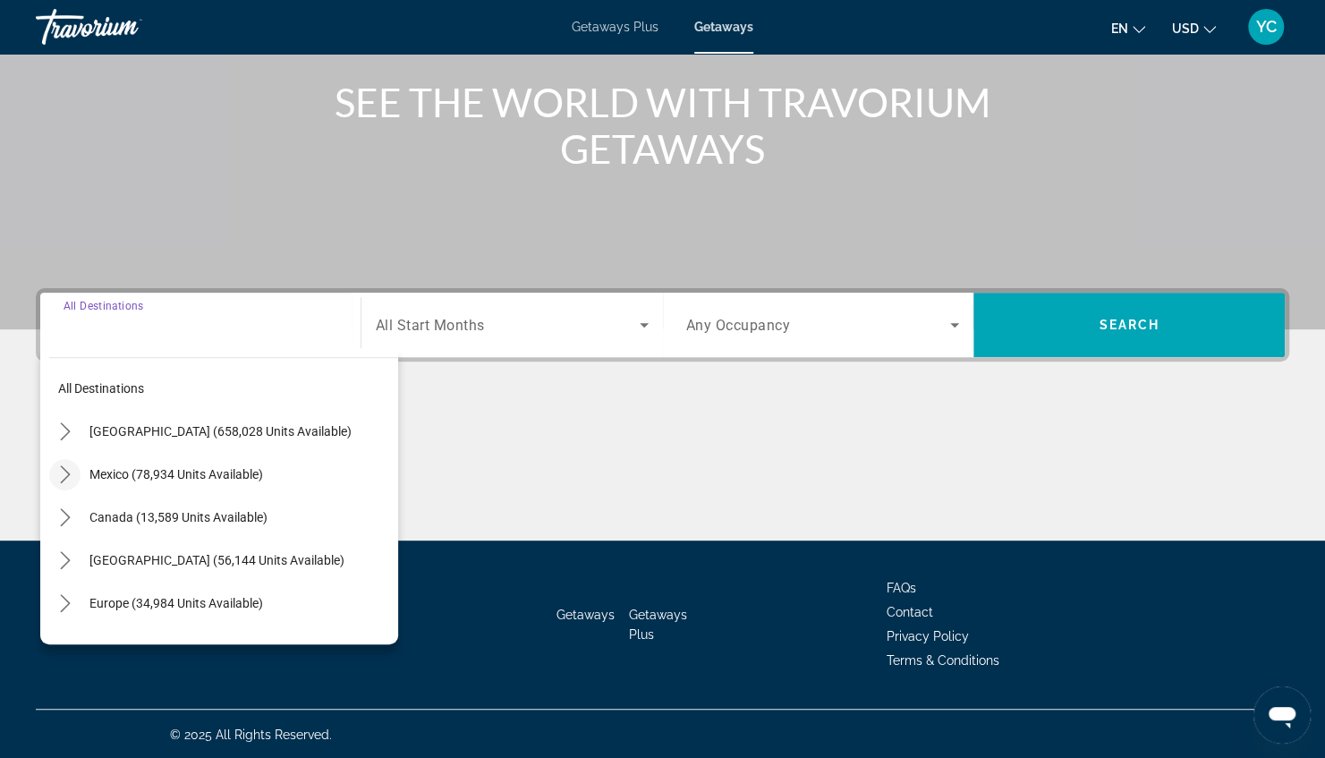
click at [66, 465] on icon "Toggle Mexico (78,934 units available) submenu" at bounding box center [65, 474] width 18 height 18
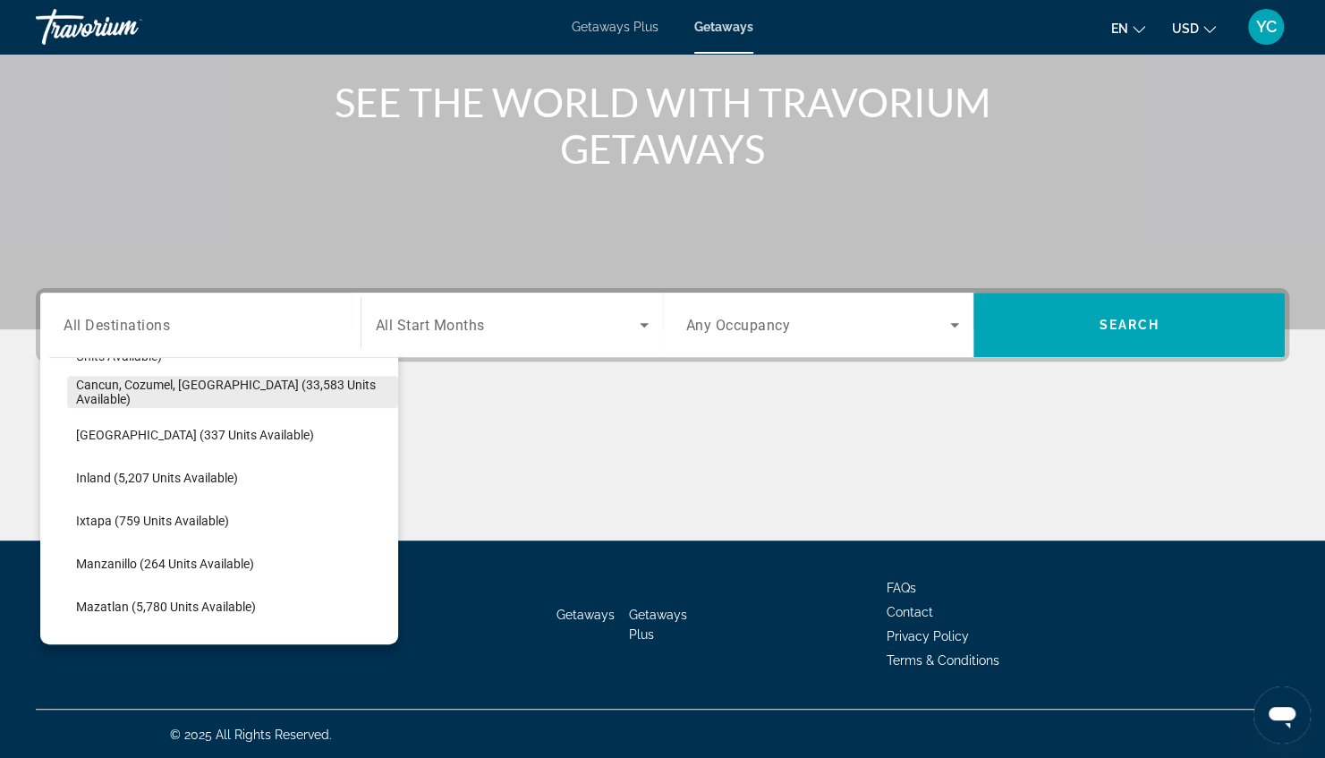
scroll to position [184, 0]
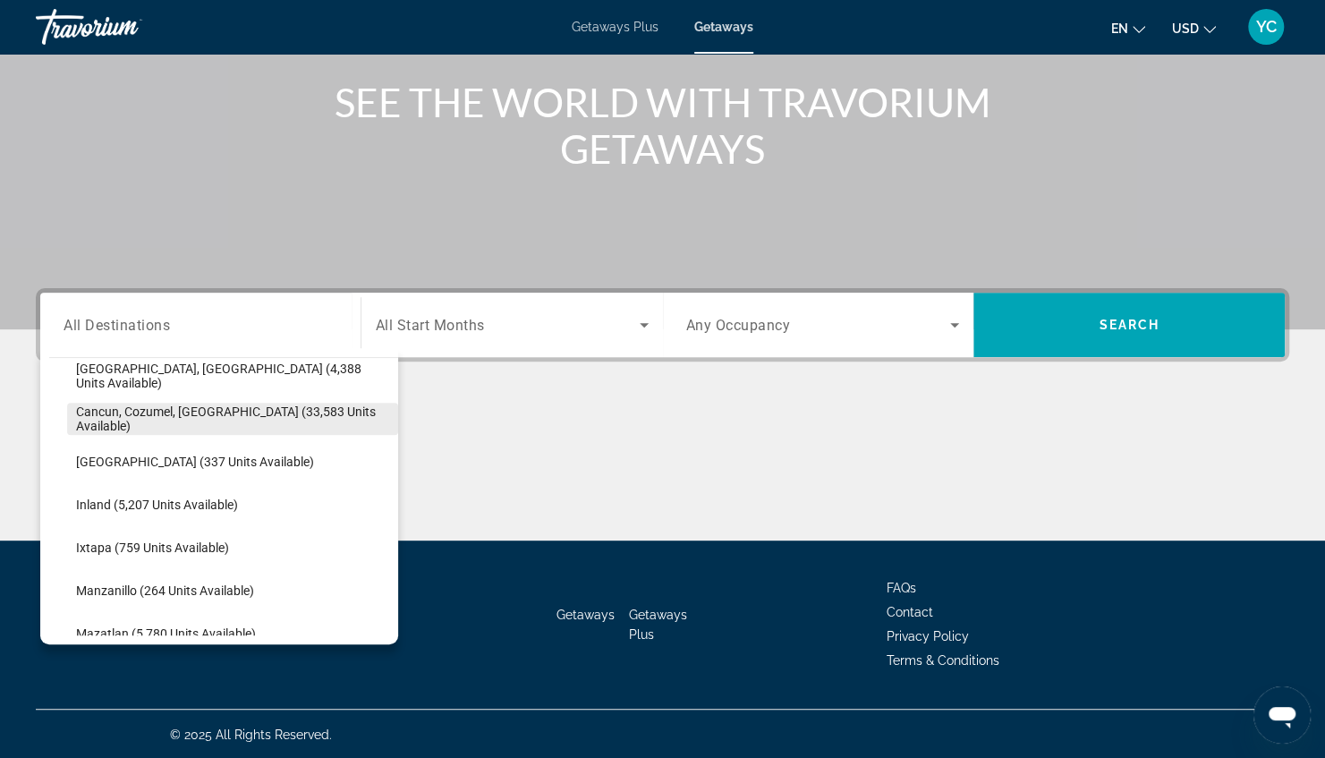
click at [190, 404] on span "Cancun, Cozumel, [GEOGRAPHIC_DATA] (33,583 units available)" at bounding box center [232, 418] width 313 height 29
type input "**********"
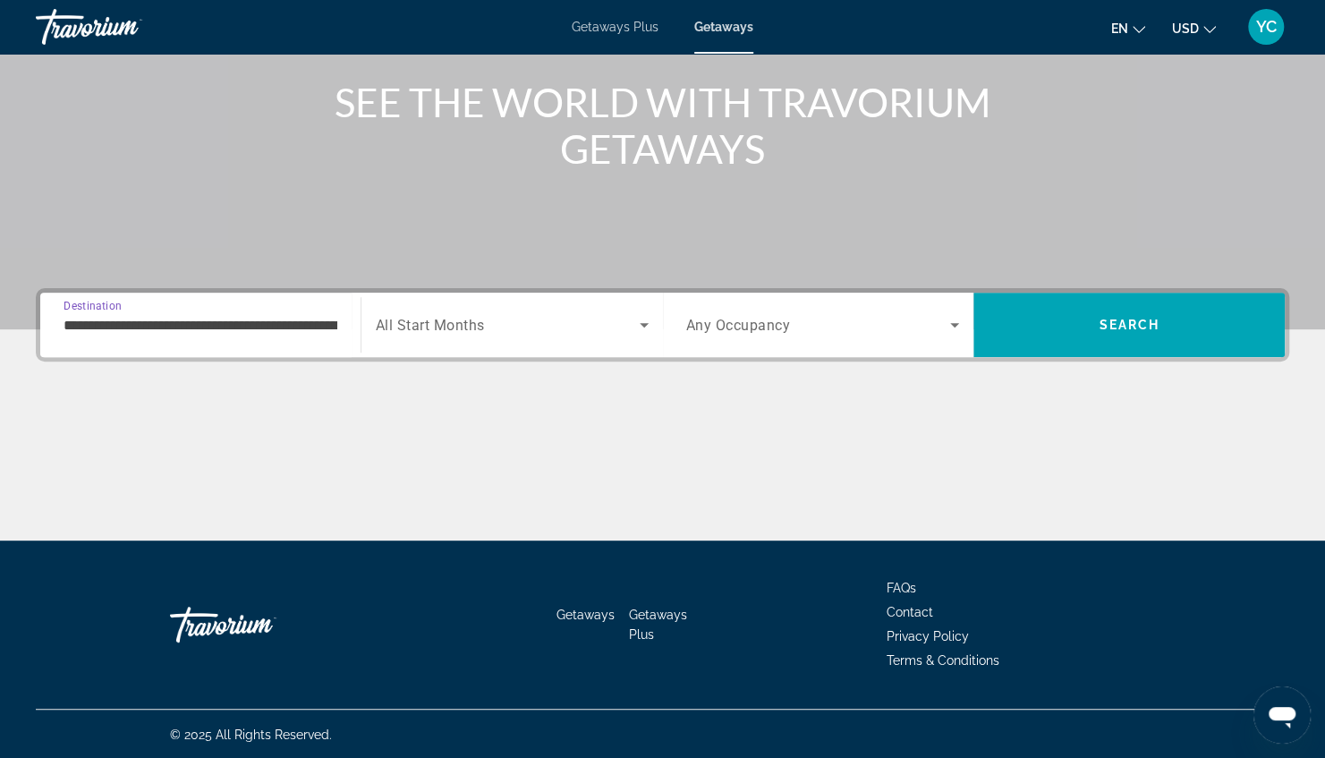
click at [853, 326] on span "Search widget" at bounding box center [818, 324] width 265 height 21
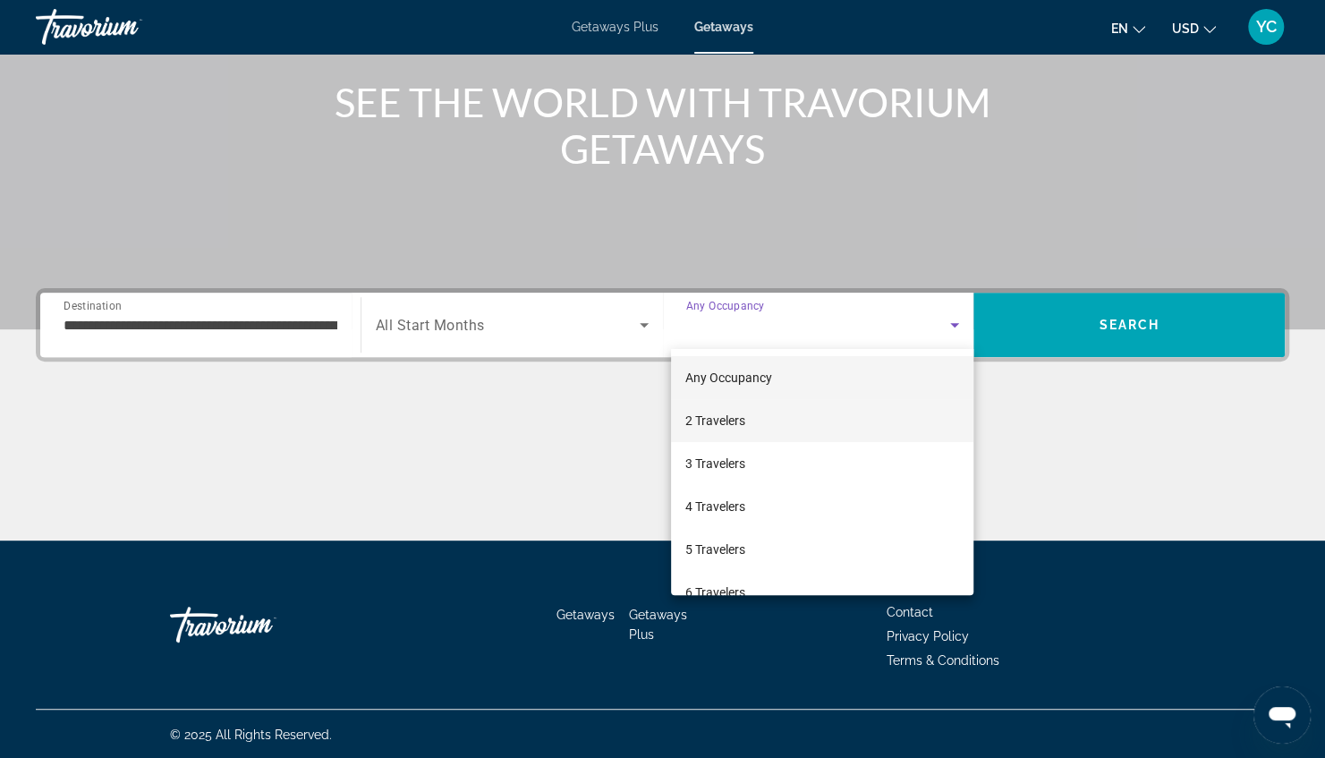
click at [735, 412] on span "2 Travelers" at bounding box center [715, 420] width 60 height 21
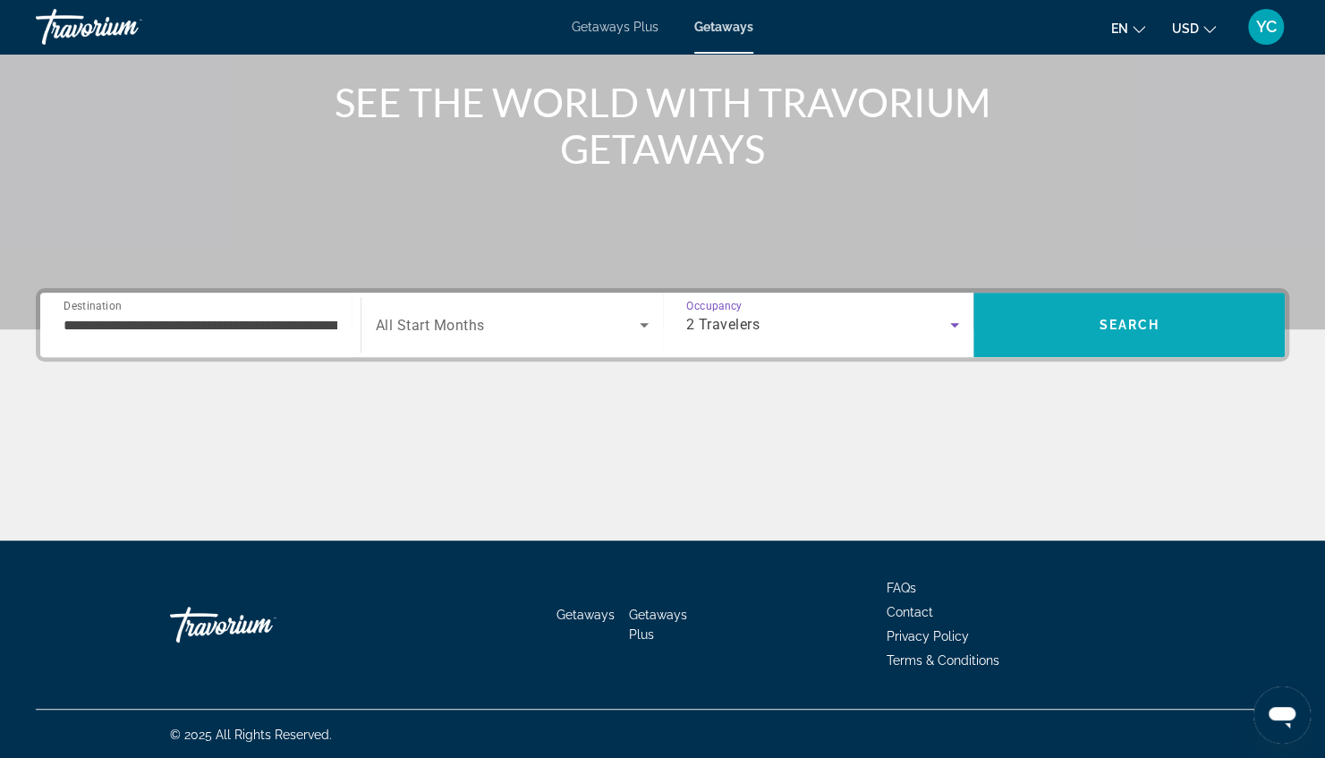
click at [1120, 303] on span "Search" at bounding box center [1128, 324] width 311 height 43
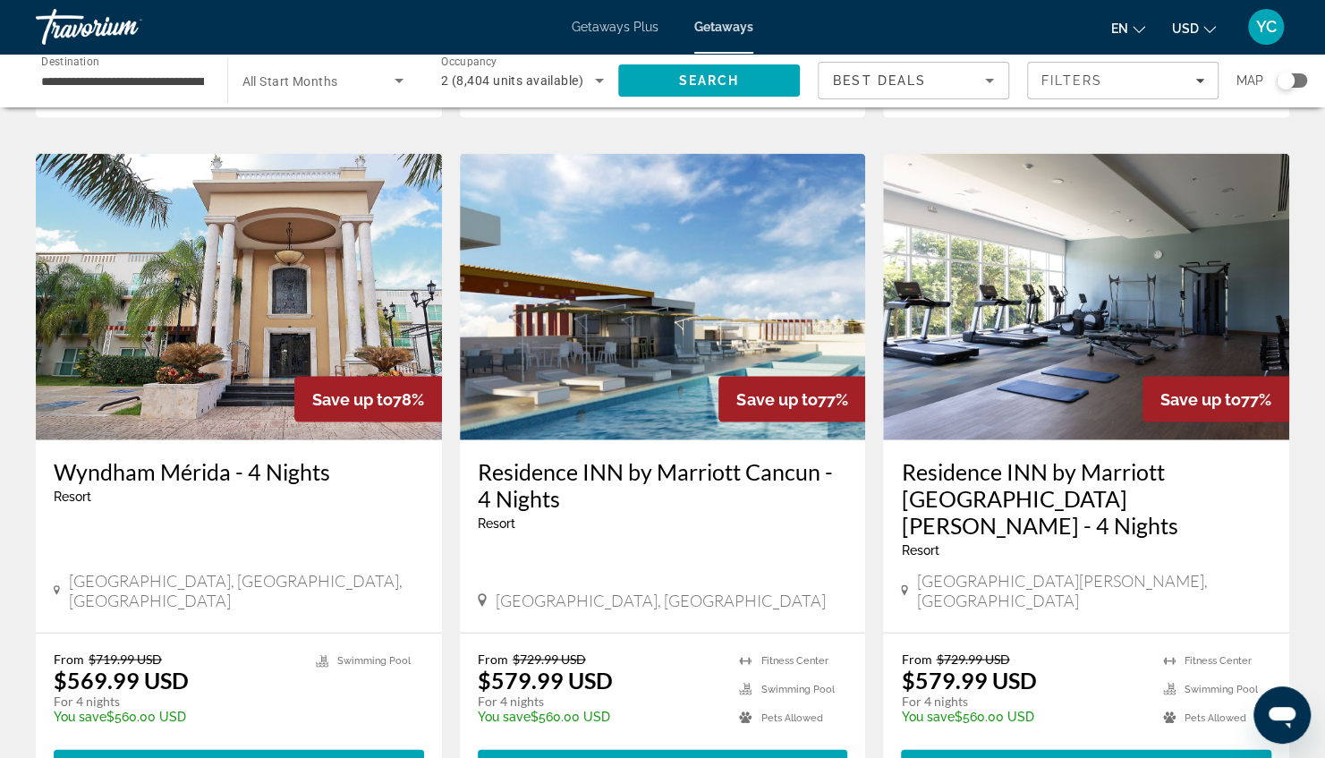
scroll to position [2242, 0]
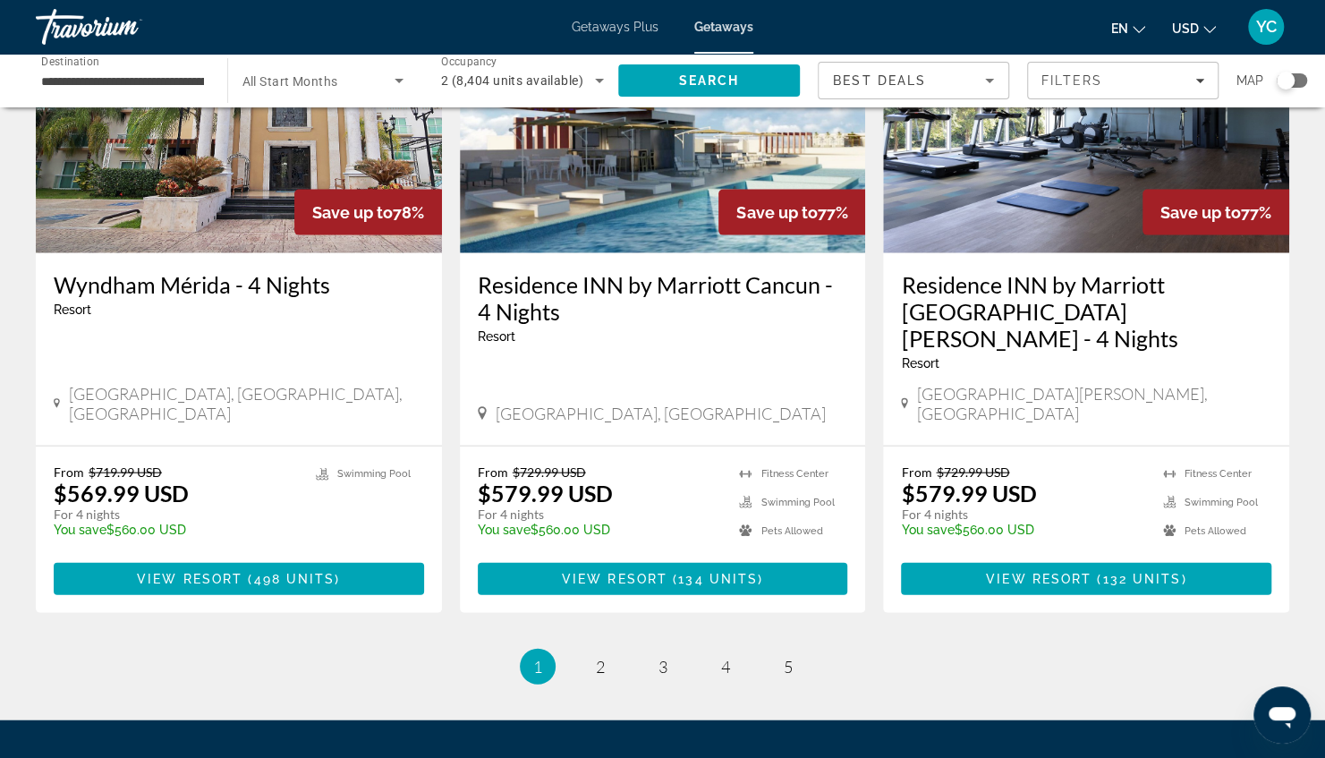
click at [898, 757] on span "FAQs" at bounding box center [902, 767] width 30 height 14
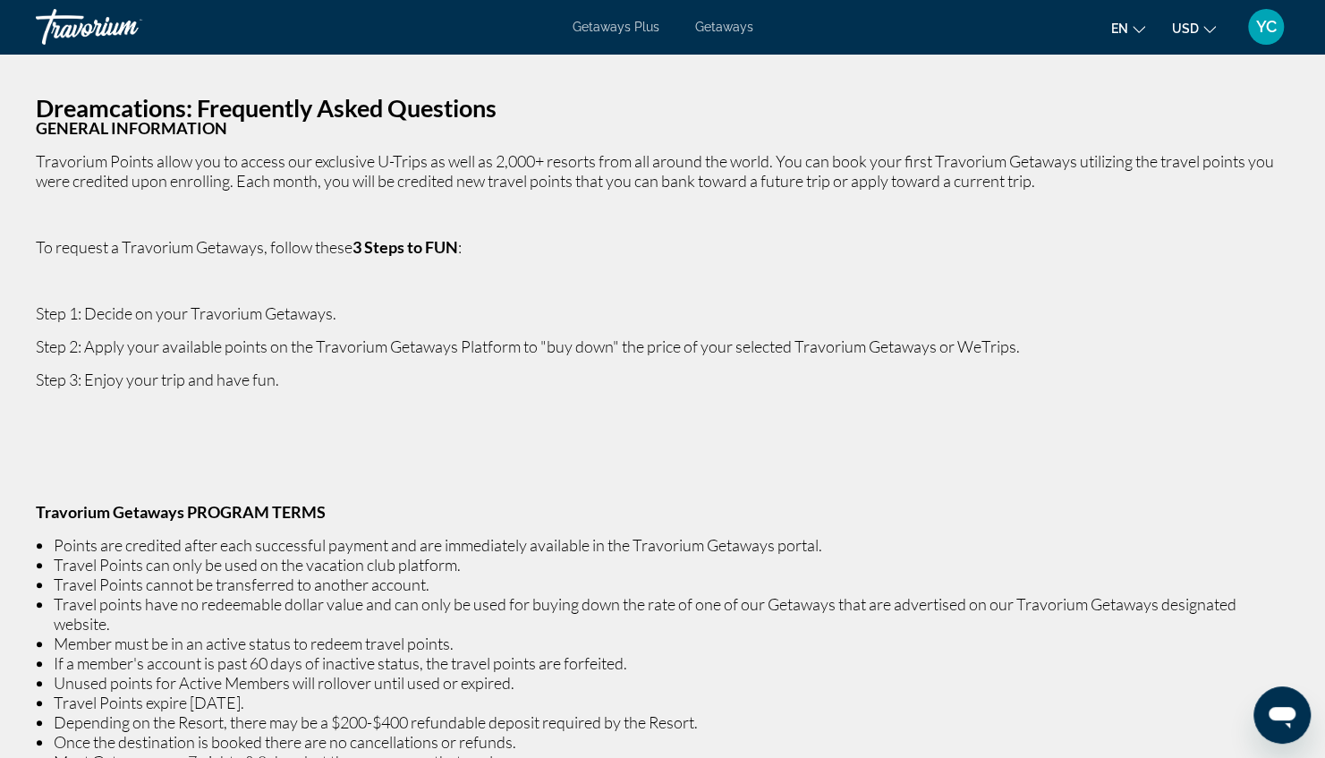
drag, startPoint x: 261, startPoint y: 206, endPoint x: 252, endPoint y: 215, distance: 12.7
drag, startPoint x: 252, startPoint y: 215, endPoint x: 164, endPoint y: 243, distance: 93.1
click at [164, 243] on span "To request a Travorium Getaways, follow these 3 Steps to FUN :" at bounding box center [249, 247] width 426 height 20
click at [422, 241] on b "3 Steps to FUN" at bounding box center [406, 247] width 106 height 20
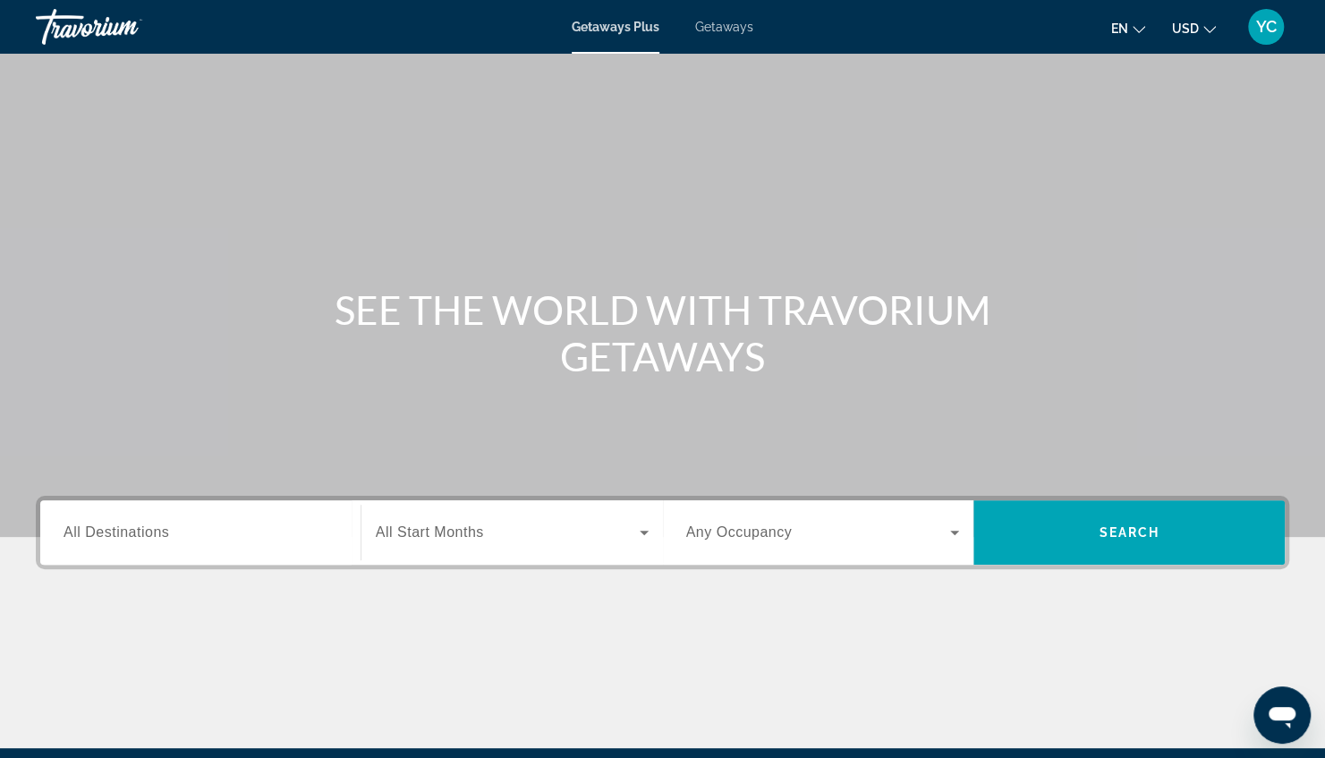
click at [719, 41] on div "Getaways Plus Getaways en English Español Français Italiano Português русский U…" at bounding box center [662, 27] width 1325 height 47
click at [720, 38] on div "Getaways Plus Getaways en English Español Français Italiano Português русский U…" at bounding box center [662, 27] width 1325 height 47
click at [716, 29] on span "Getaways" at bounding box center [724, 27] width 58 height 14
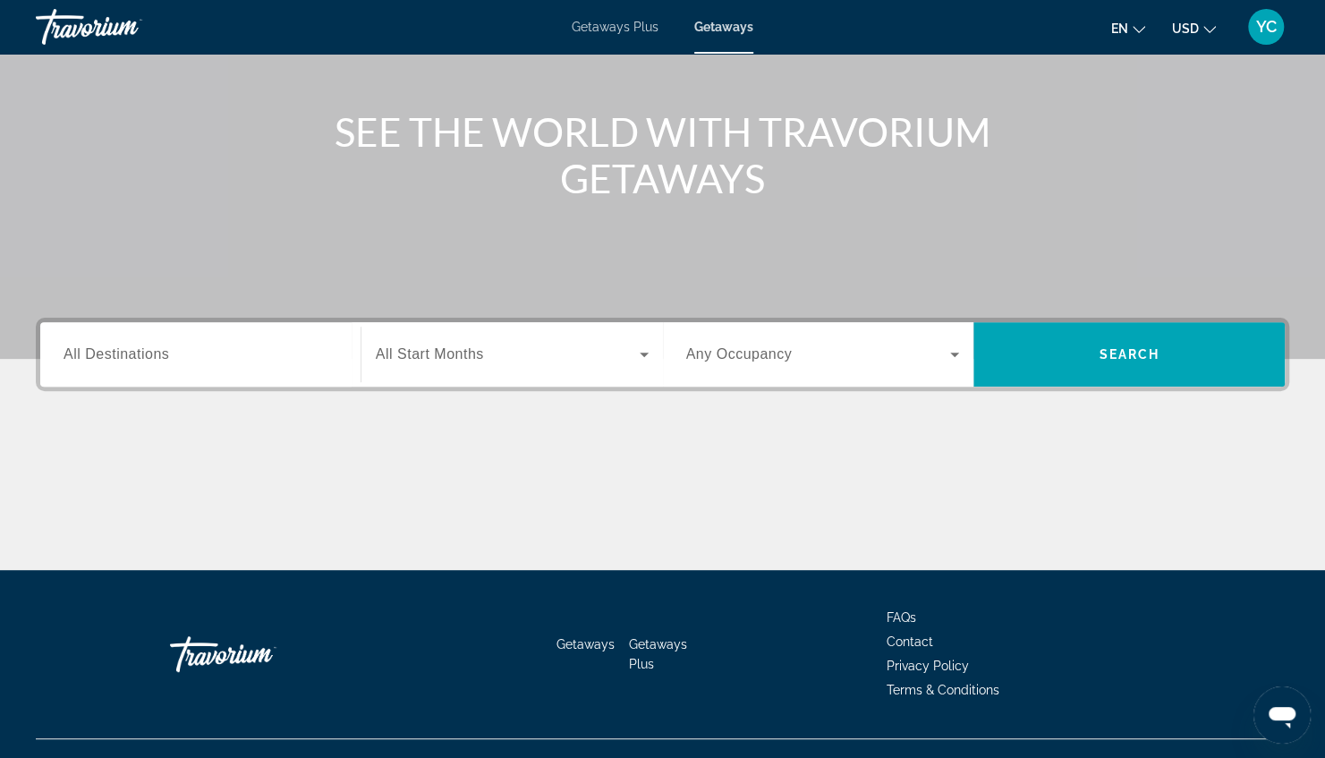
scroll to position [208, 0]
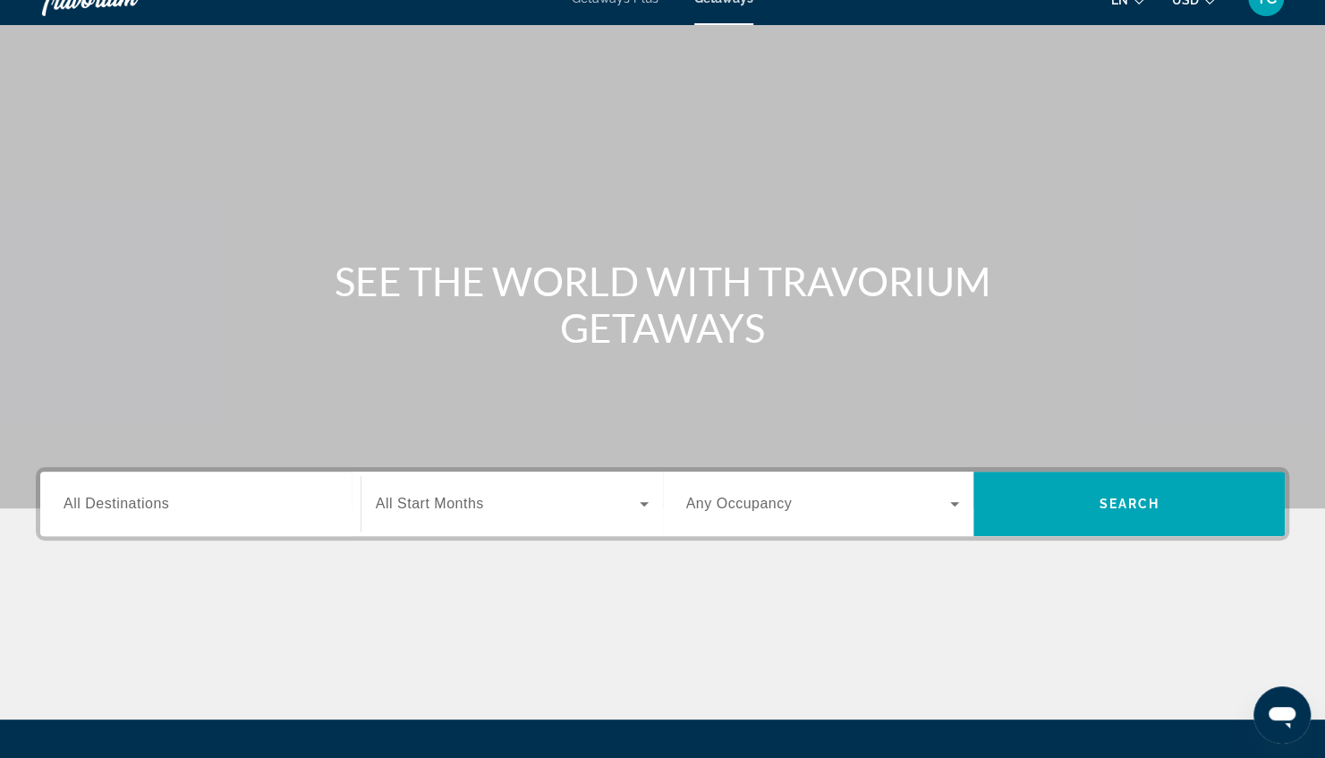
click at [268, 510] on input "Destination All Destinations" at bounding box center [201, 504] width 274 height 21
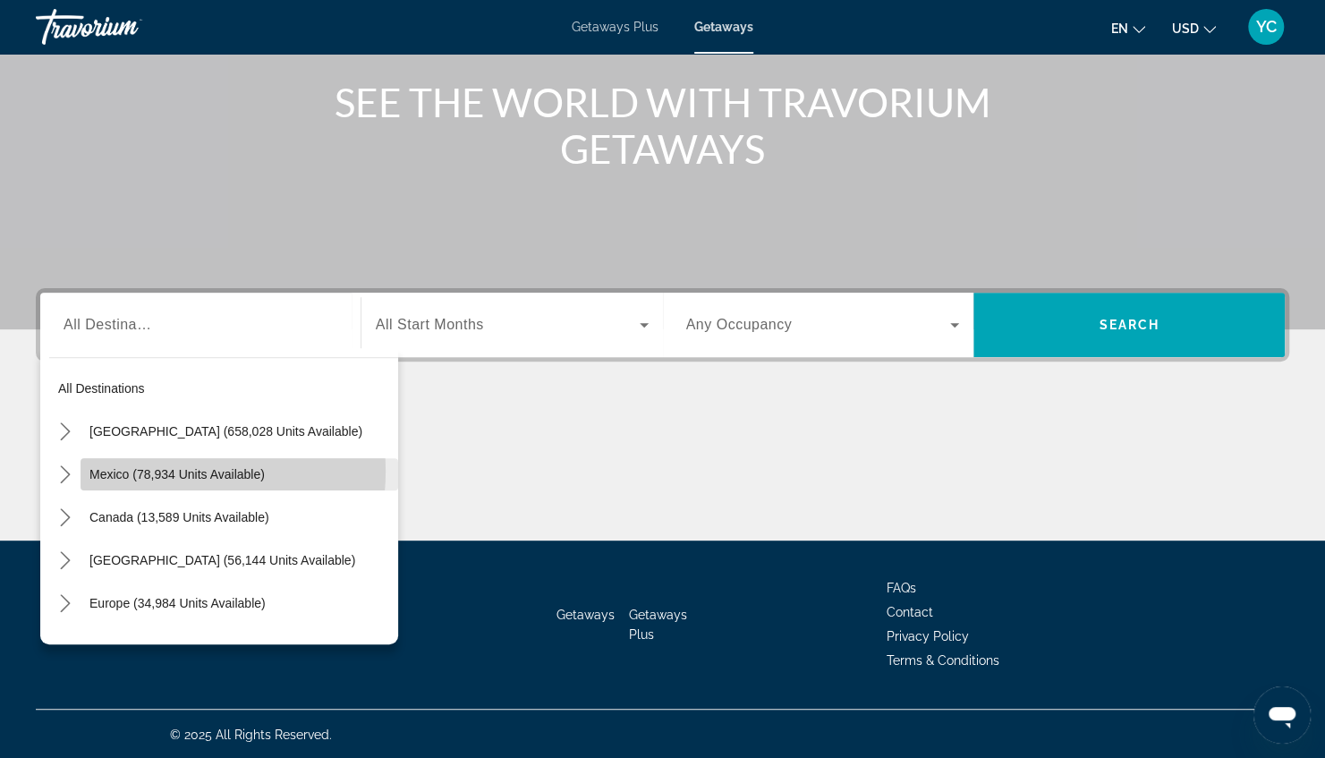
click at [168, 470] on span "Mexico (78,934 units available)" at bounding box center [176, 474] width 175 height 14
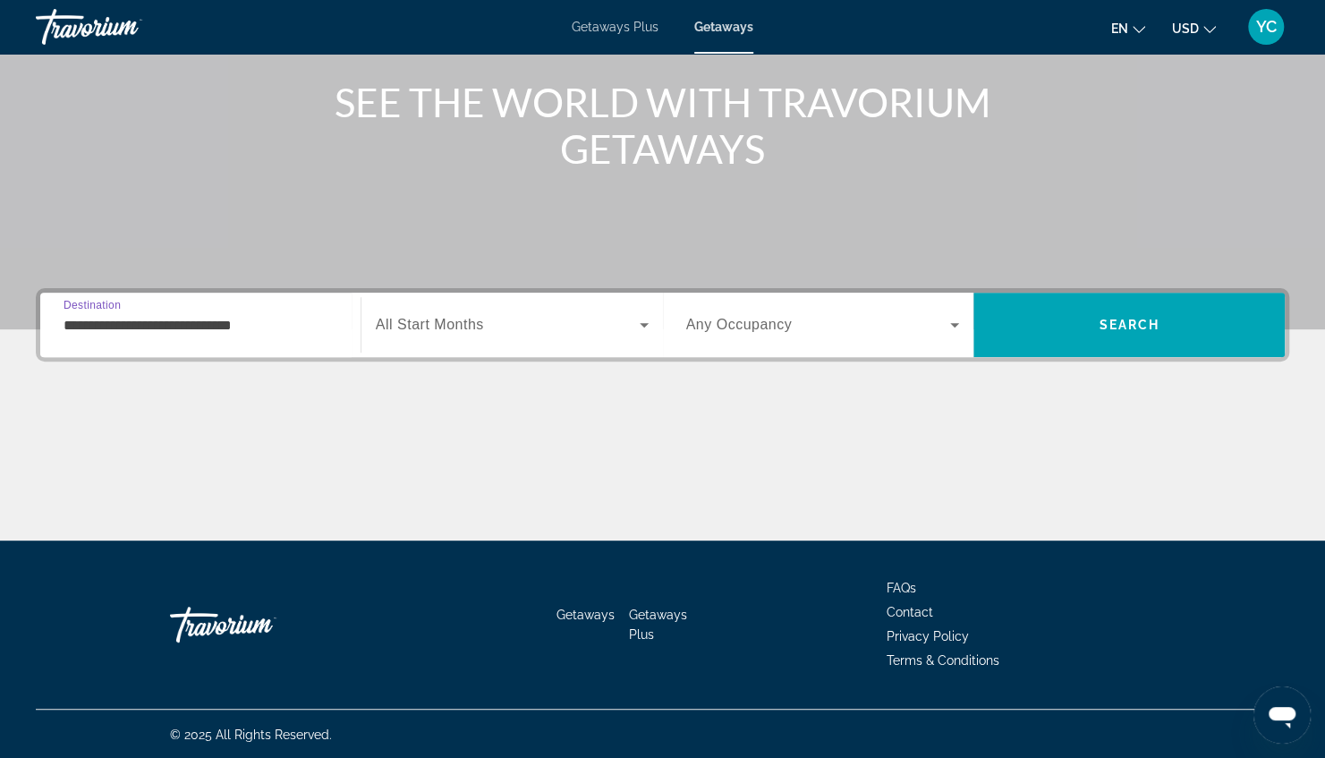
click at [161, 334] on input "**********" at bounding box center [201, 325] width 274 height 21
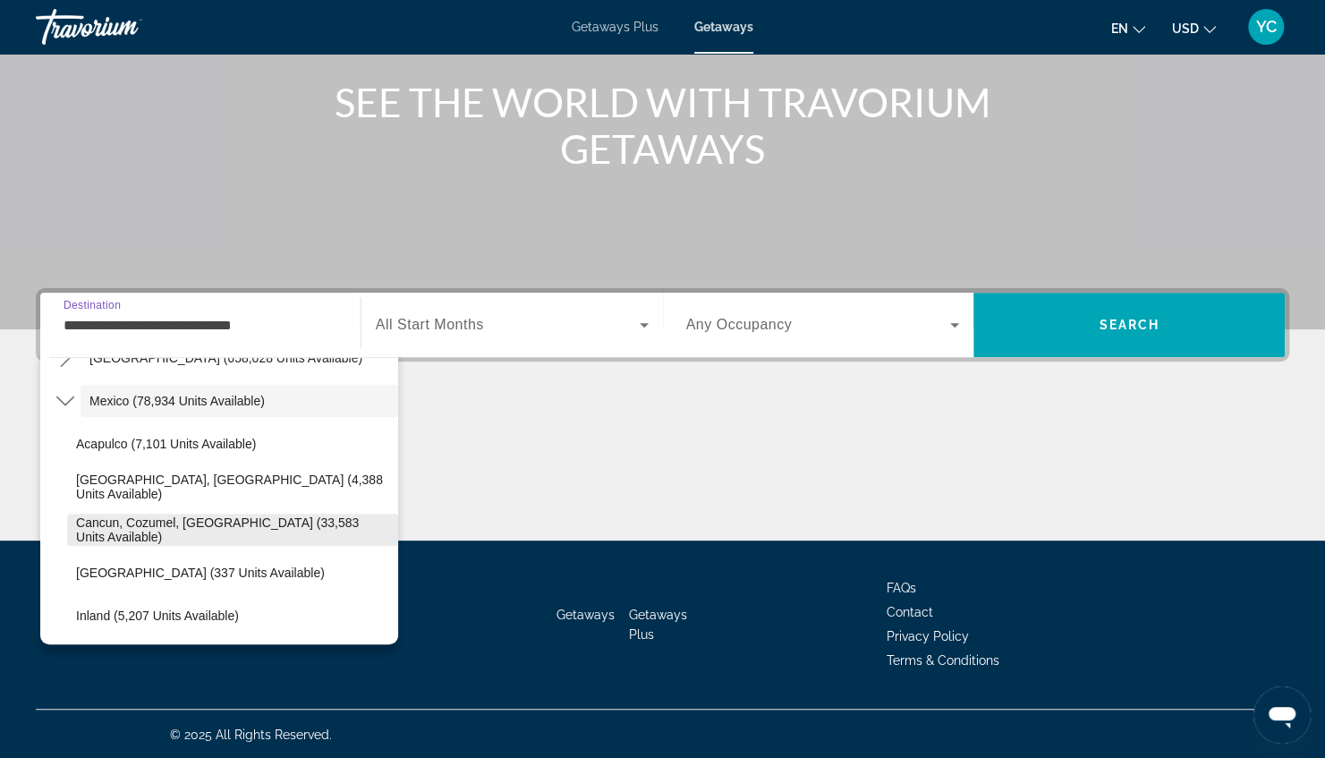
scroll to position [89, 0]
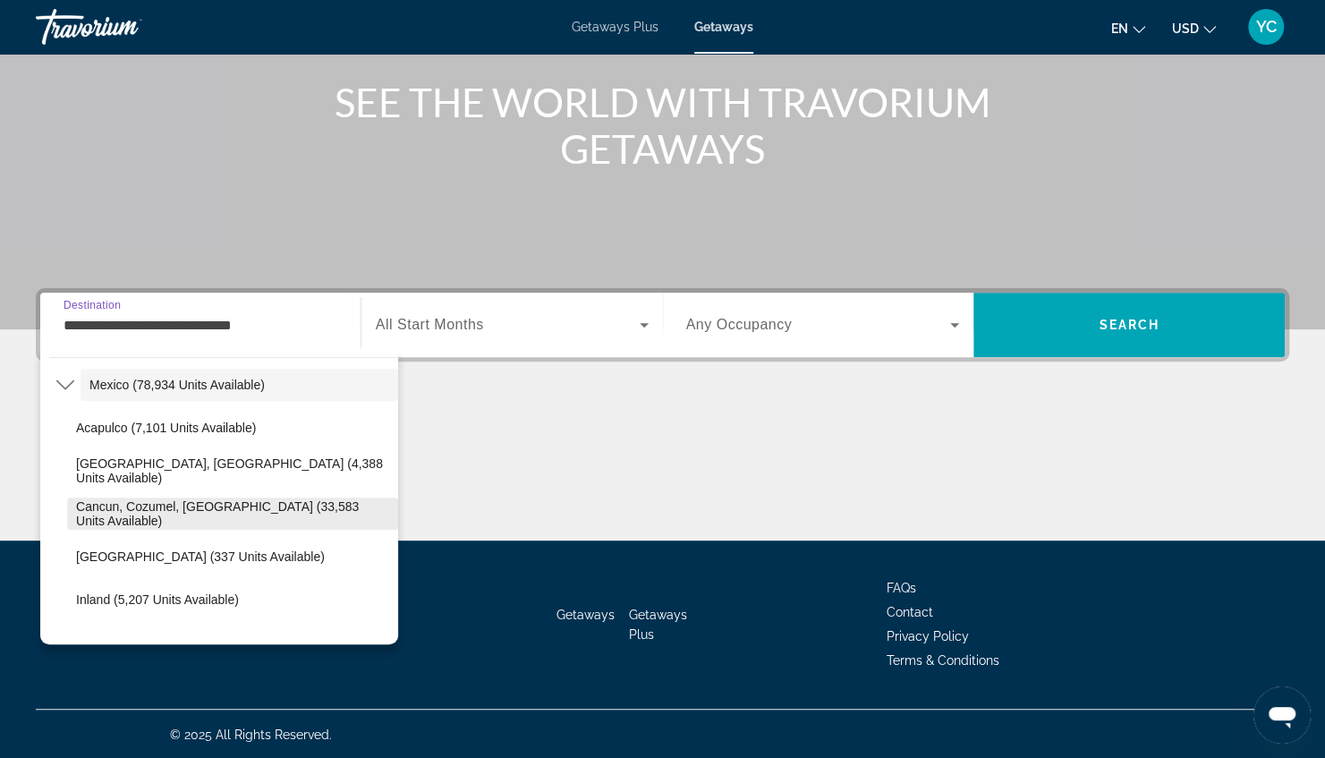
click at [136, 501] on span "Cancun, Cozumel, Riviera Maya (33,583 units available)" at bounding box center [232, 513] width 313 height 29
type input "**********"
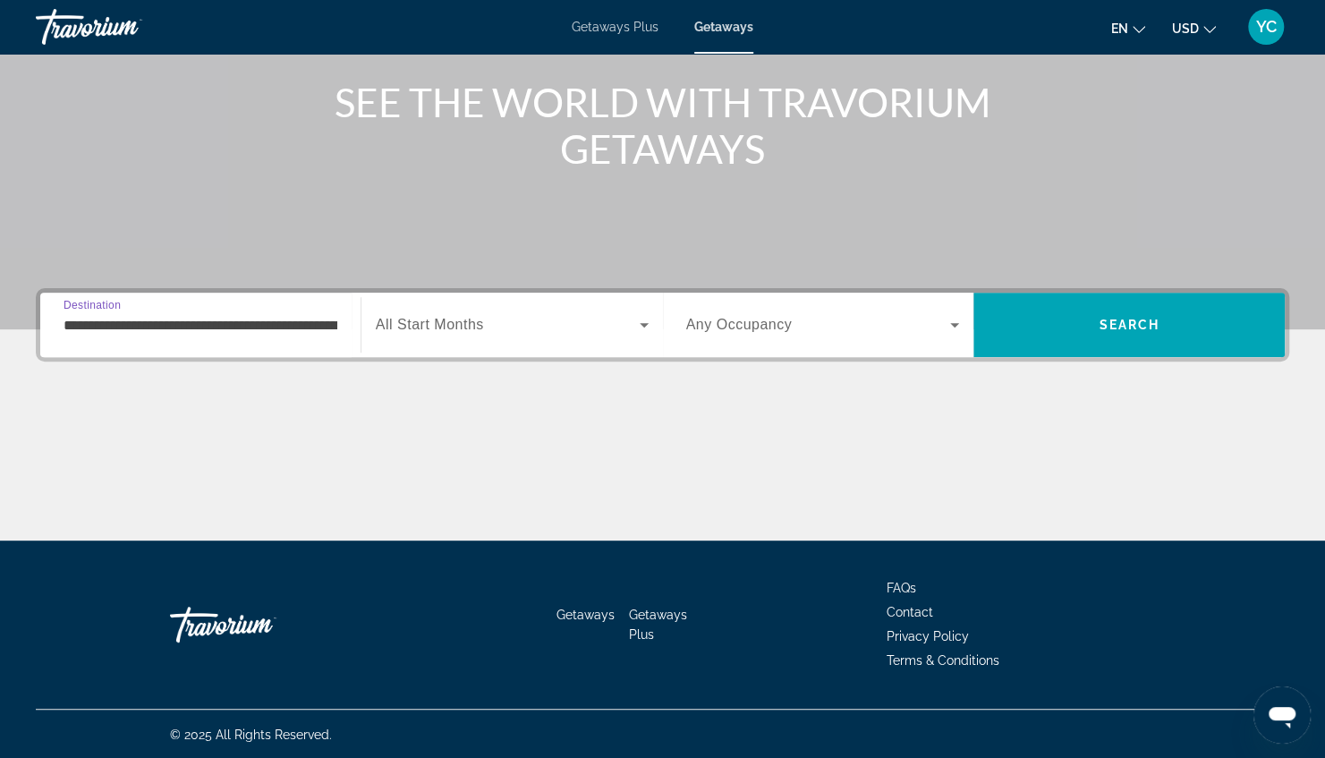
click at [758, 319] on span "Any Occupancy" at bounding box center [739, 324] width 106 height 15
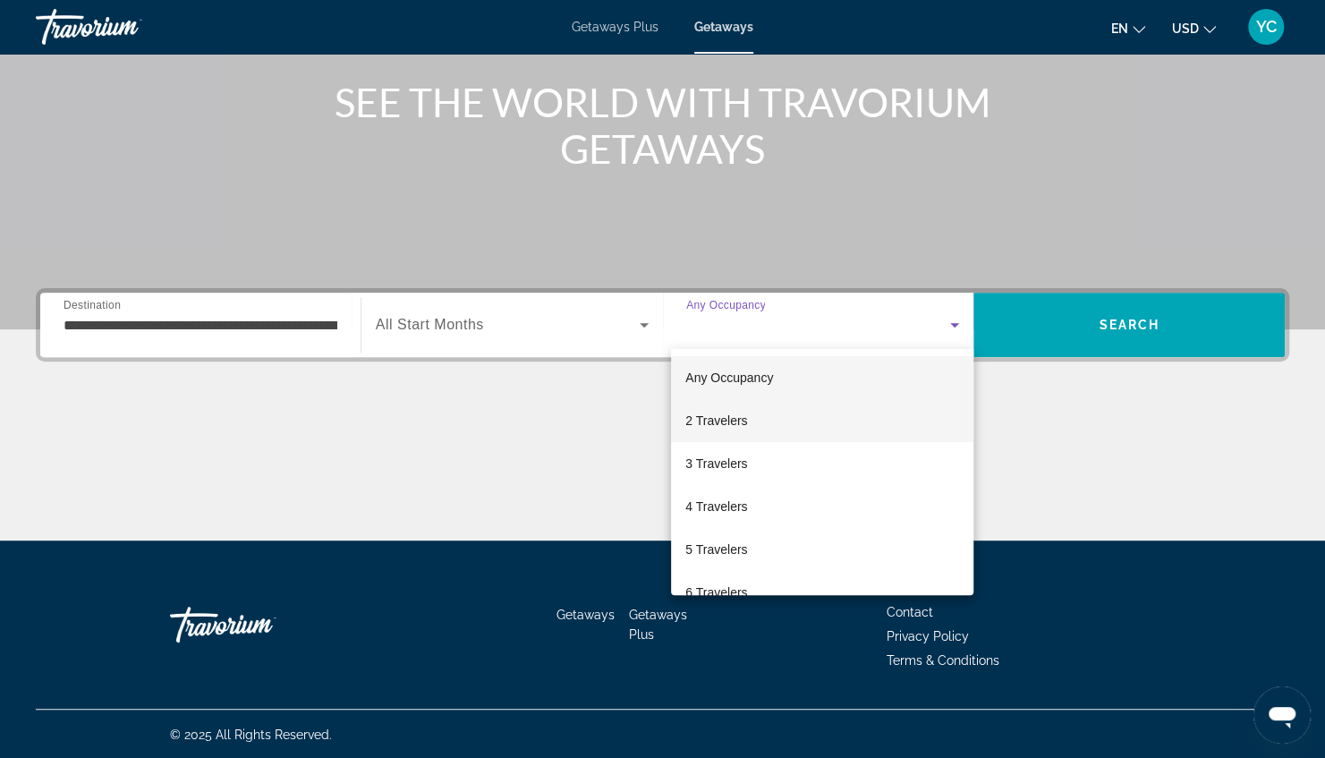
click at [735, 415] on span "2 Travelers" at bounding box center [716, 420] width 62 height 21
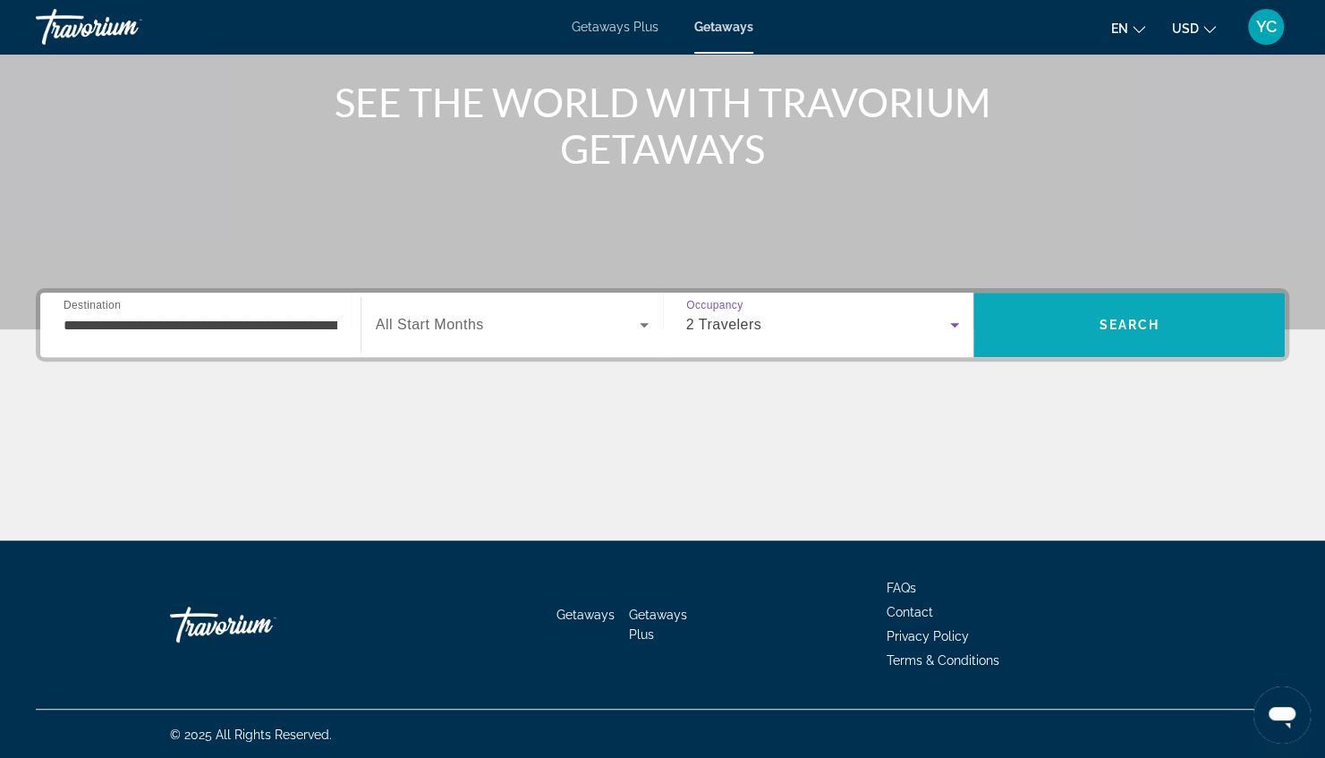
click at [1162, 304] on span "Search" at bounding box center [1128, 324] width 311 height 43
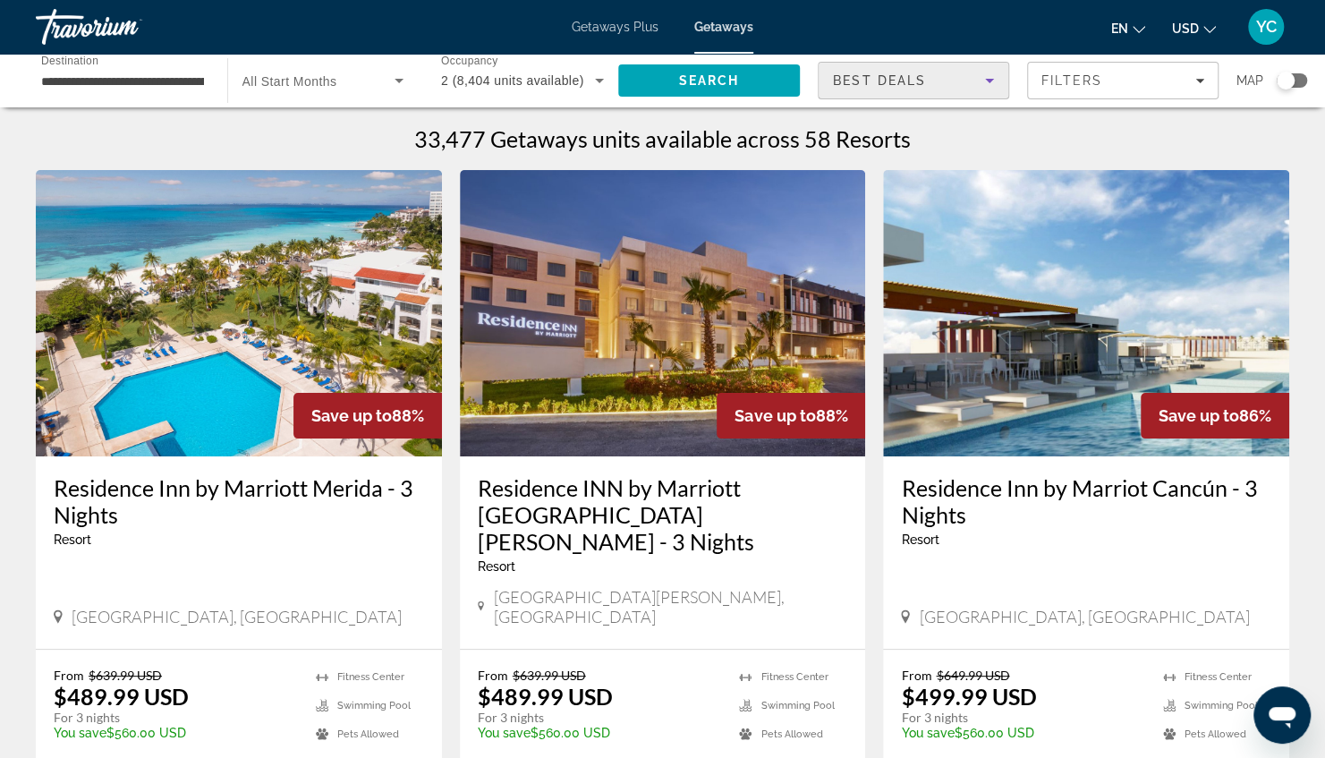
click at [941, 87] on div "Best Deals" at bounding box center [909, 80] width 152 height 21
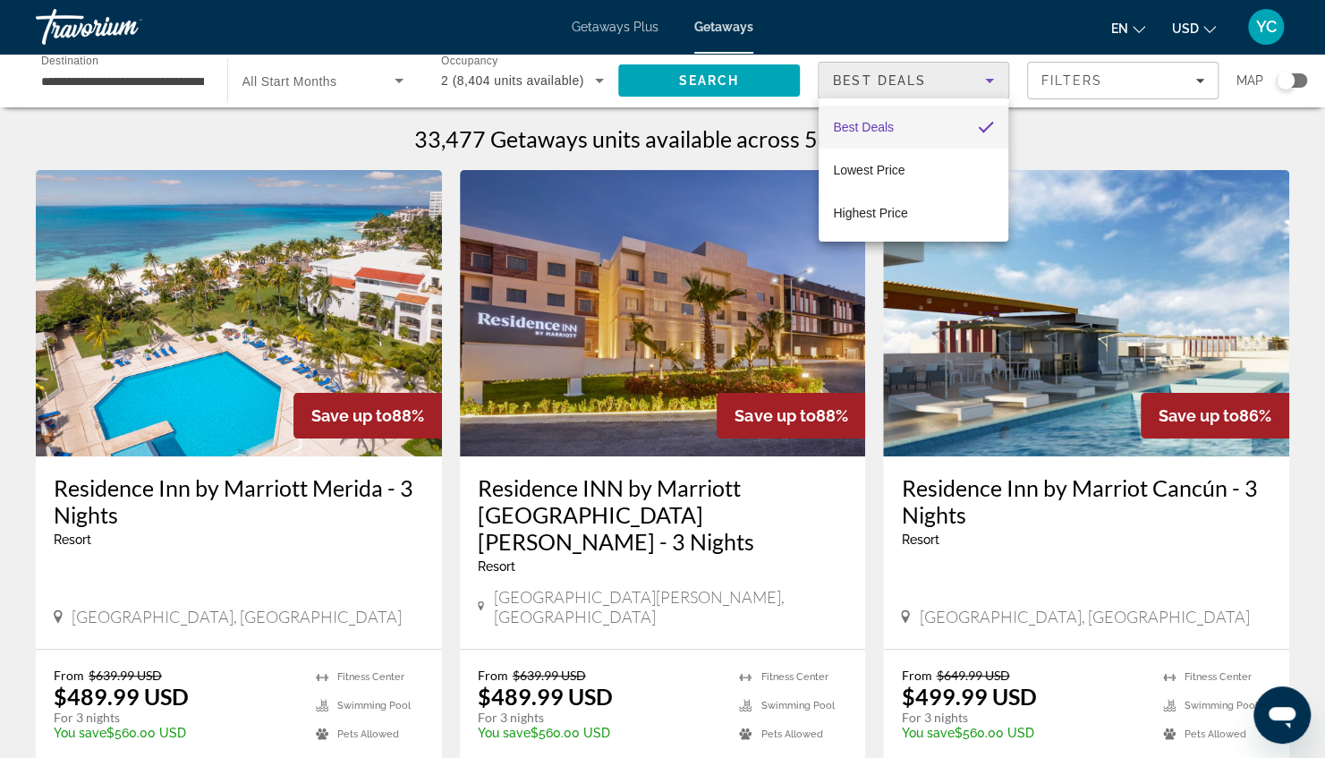
click at [941, 84] on div at bounding box center [662, 379] width 1325 height 758
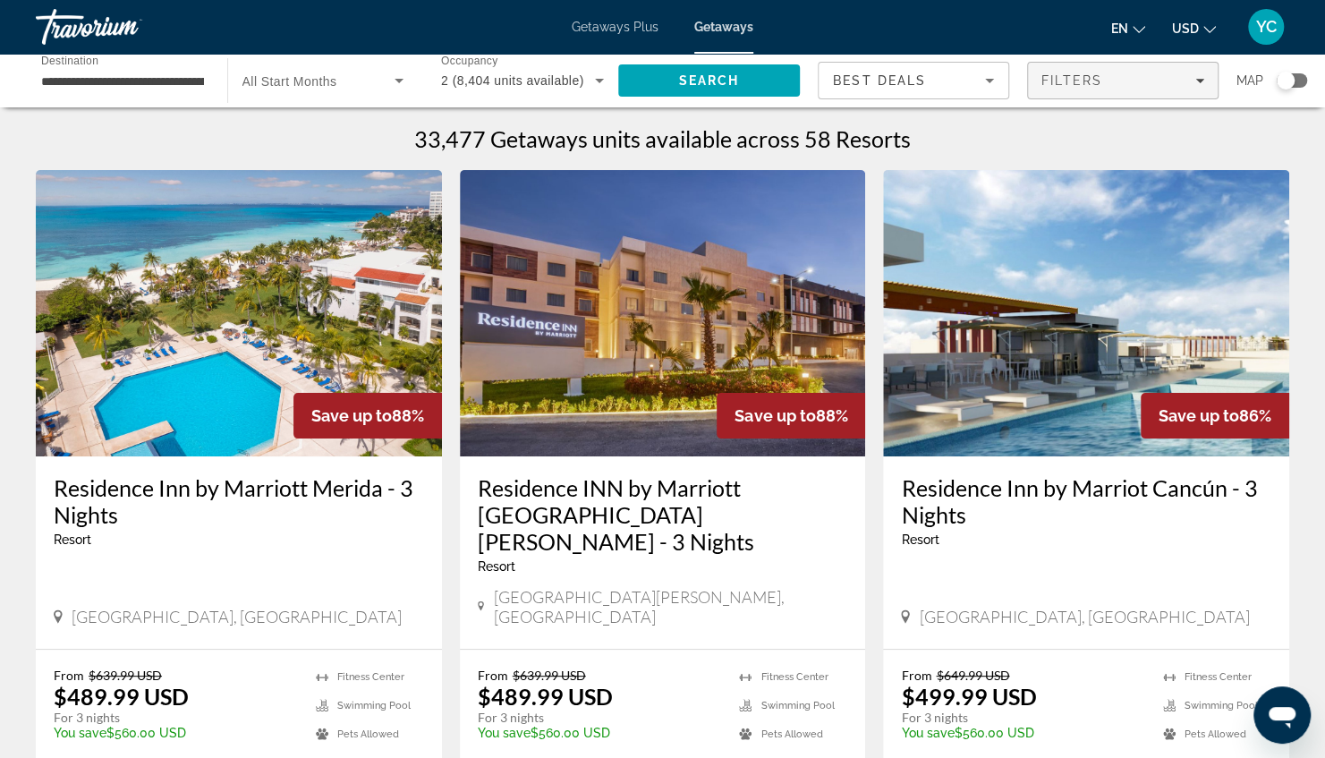
click at [1083, 81] on span "Filters" at bounding box center [1071, 80] width 61 height 14
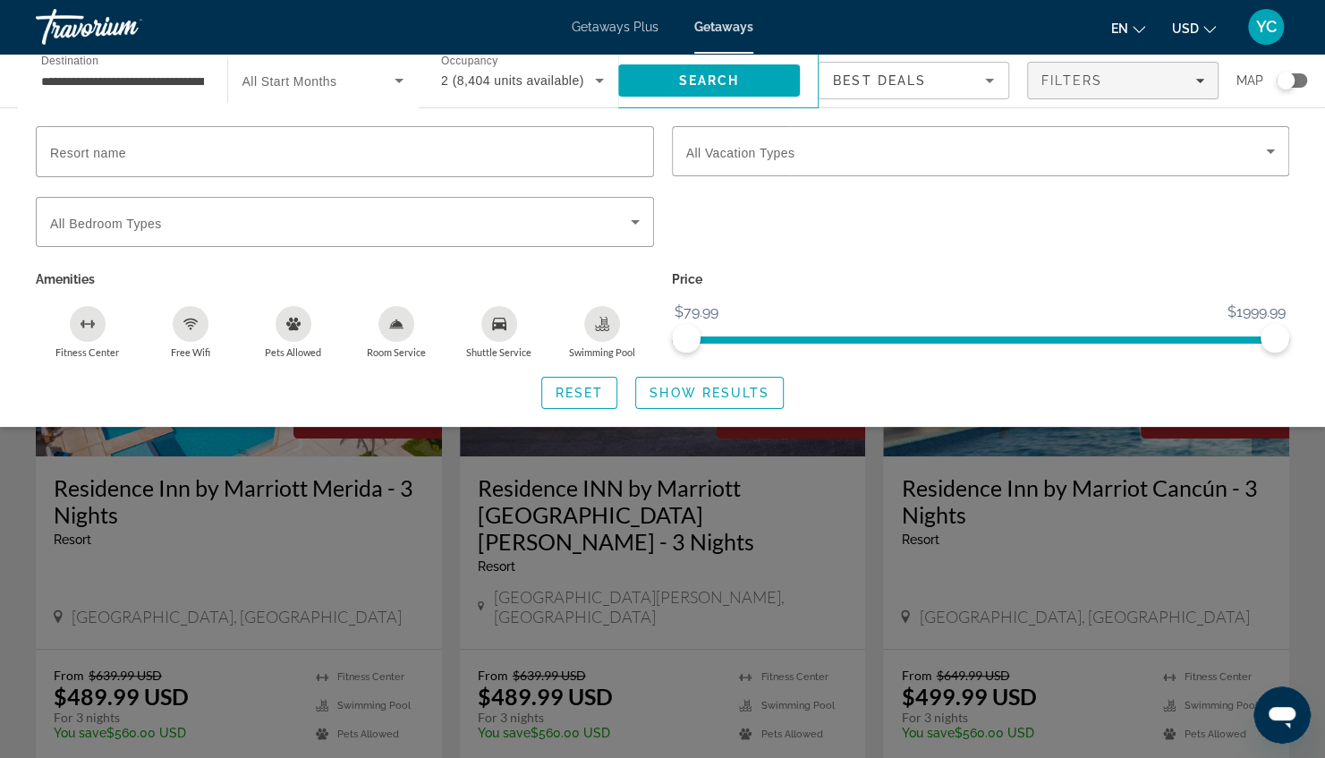
click at [602, 311] on div "Swimming Pool" at bounding box center [602, 324] width 36 height 36
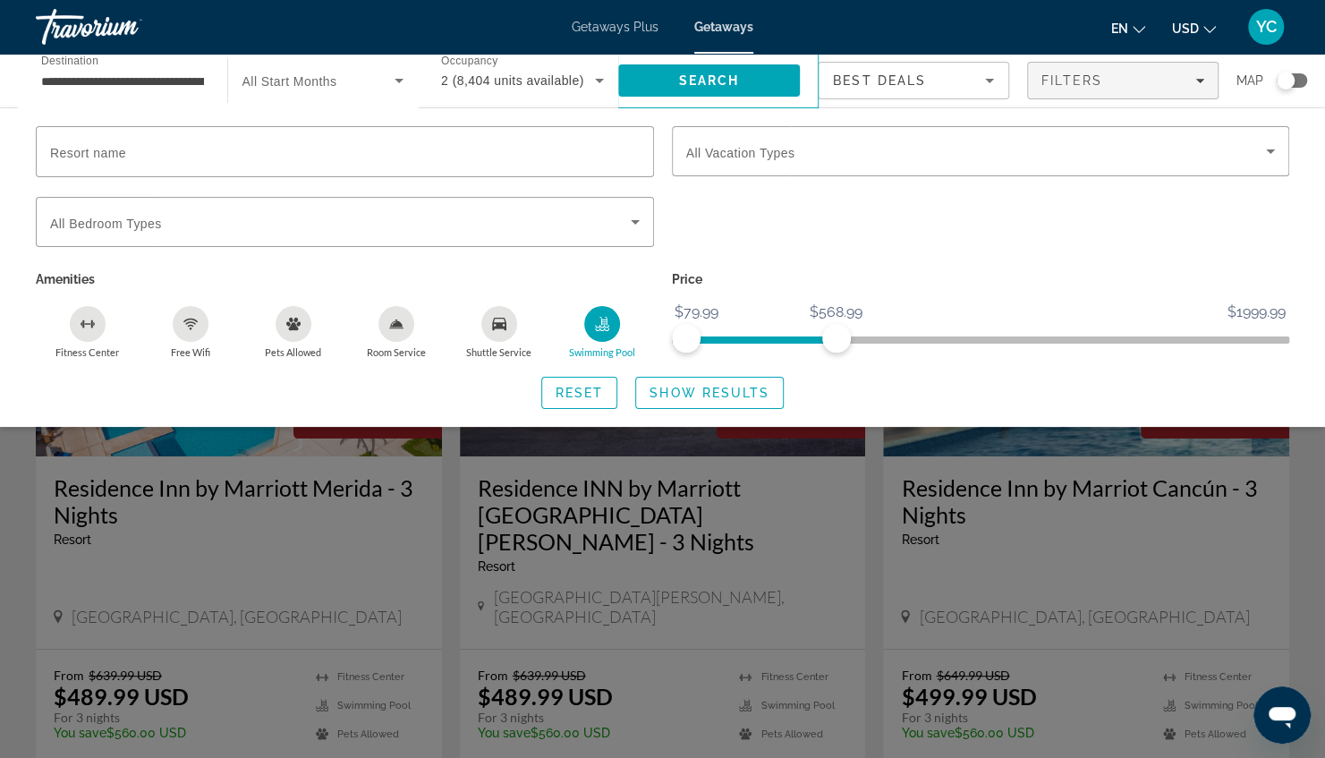
click at [834, 354] on div "Price $79.99 $1999.99 $79.99 $568.99" at bounding box center [981, 313] width 636 height 92
drag, startPoint x: 837, startPoint y: 349, endPoint x: 846, endPoint y: 348, distance: 9.9
click at [846, 348] on span "ngx-slider-max" at bounding box center [847, 338] width 29 height 29
click at [667, 395] on span "Show Results" at bounding box center [710, 393] width 120 height 14
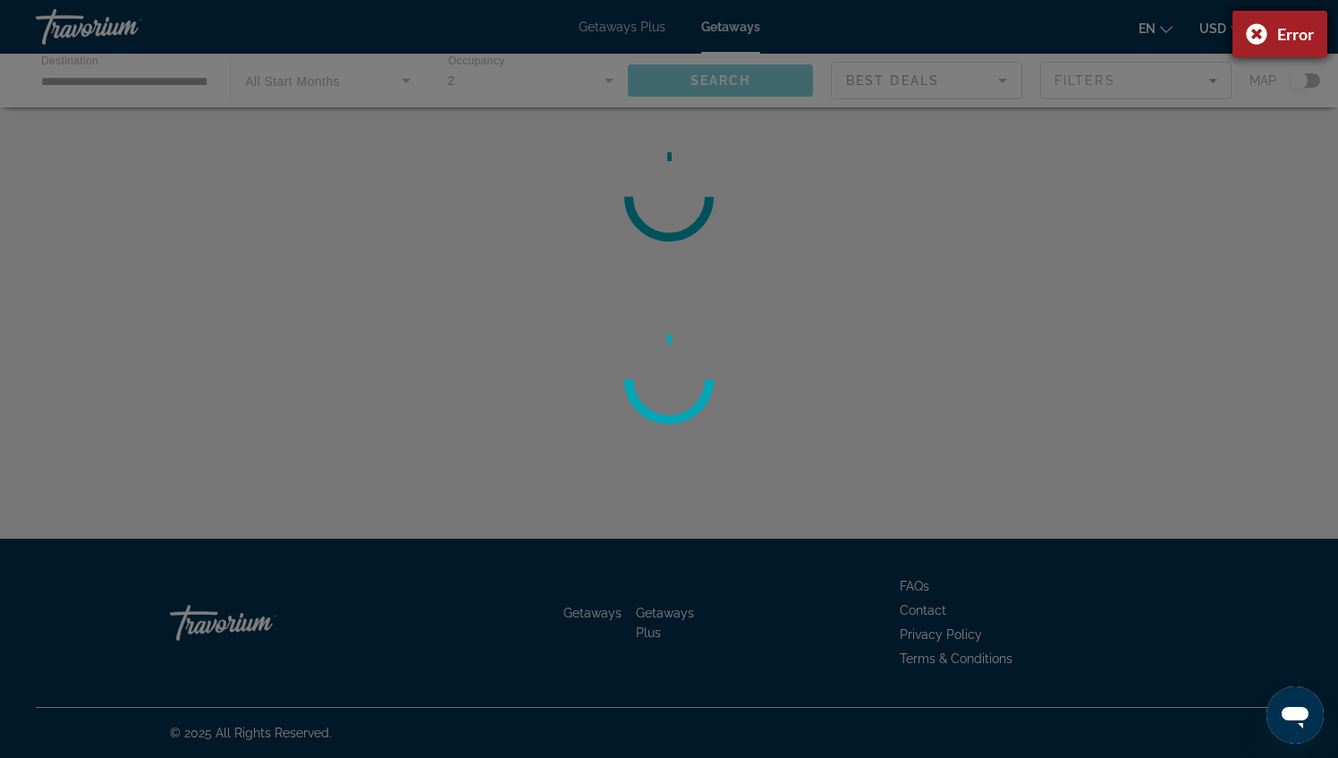
click at [1254, 24] on div "Error" at bounding box center [1280, 34] width 95 height 47
